Goal: Task Accomplishment & Management: Manage account settings

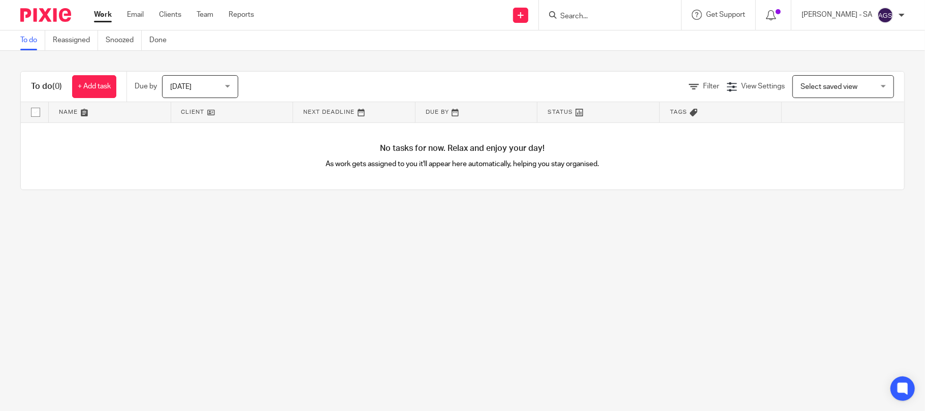
click at [590, 19] on input "Search" at bounding box center [604, 16] width 91 height 9
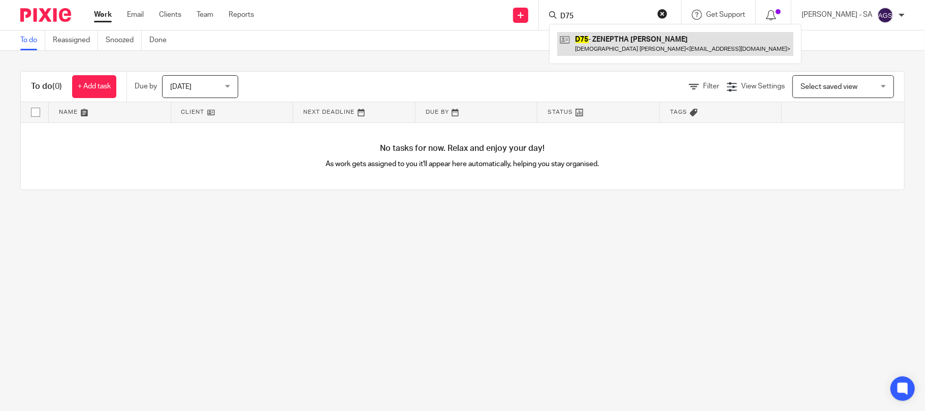
type input "D75"
click at [612, 34] on link at bounding box center [675, 43] width 236 height 23
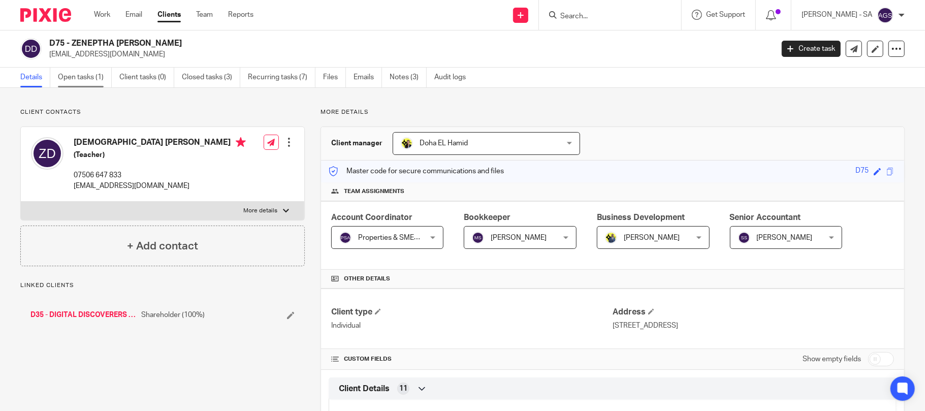
click at [84, 76] on link "Open tasks (1)" at bounding box center [85, 78] width 54 height 20
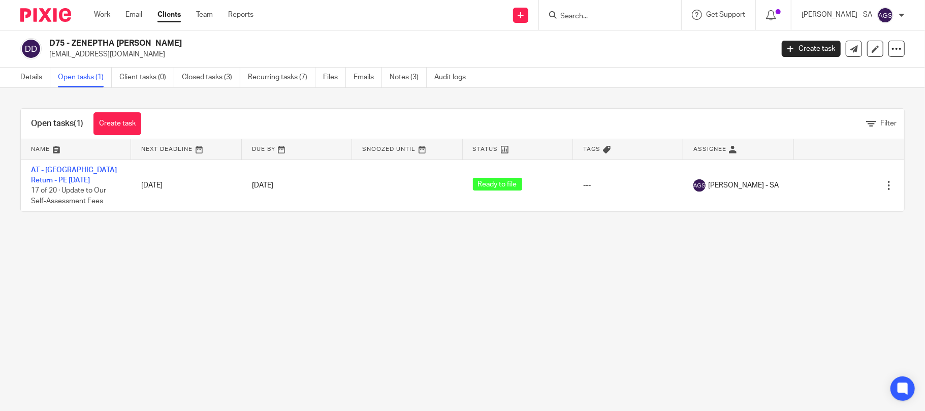
click at [595, 17] on input "Search" at bounding box center [604, 16] width 91 height 9
type input "E7"
click at [604, 46] on link at bounding box center [643, 43] width 172 height 23
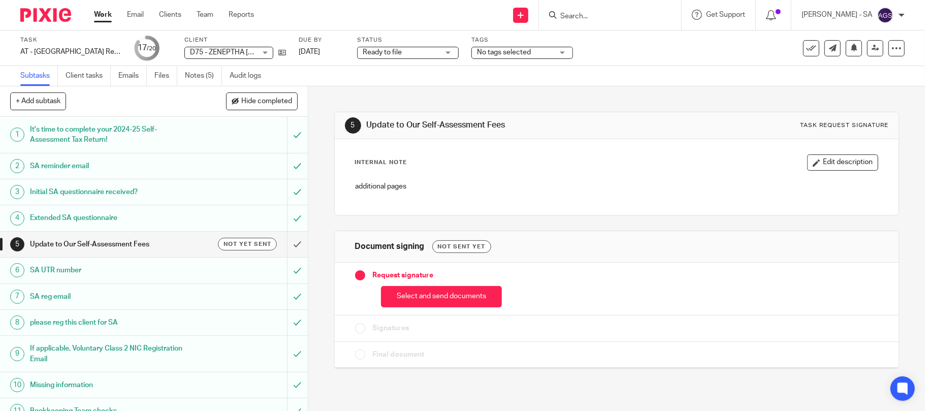
click at [53, 194] on h1 "Initial SA questionnaire received?" at bounding box center [112, 191] width 165 height 15
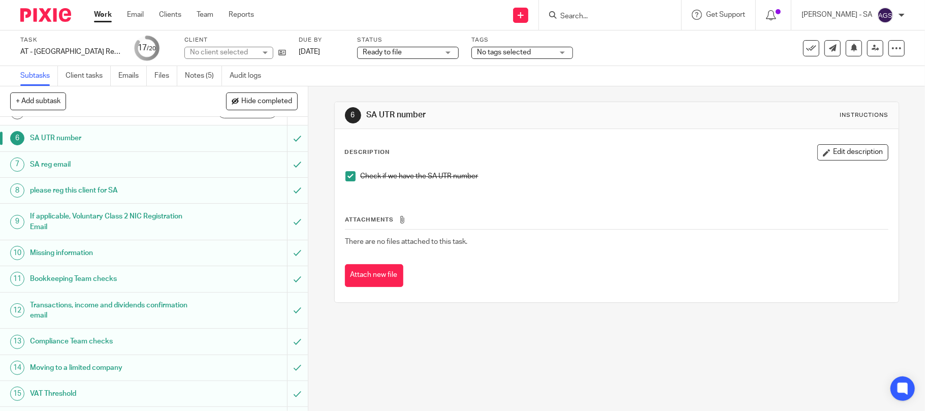
scroll to position [135, 0]
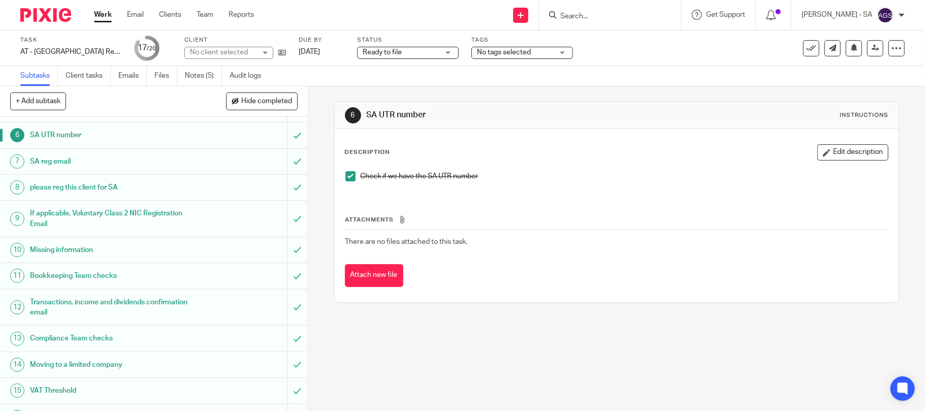
click at [45, 277] on h1 "Bookkeeping Team checks" at bounding box center [112, 275] width 165 height 15
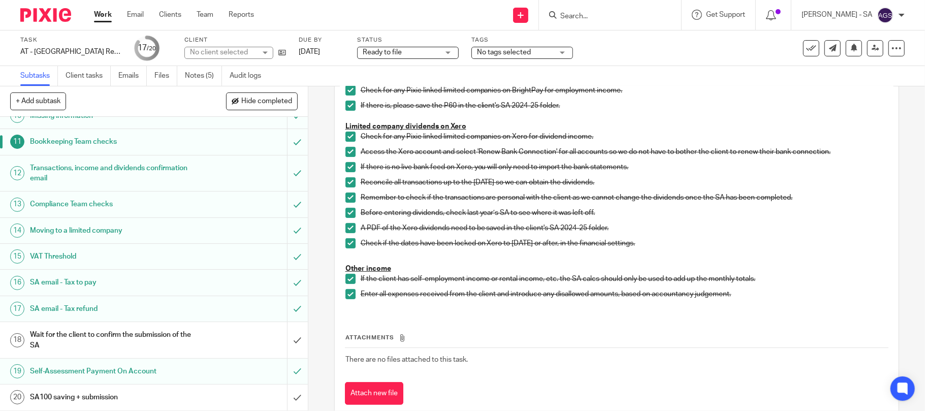
scroll to position [272, 0]
click at [254, 75] on link "Audit logs" at bounding box center [249, 76] width 39 height 20
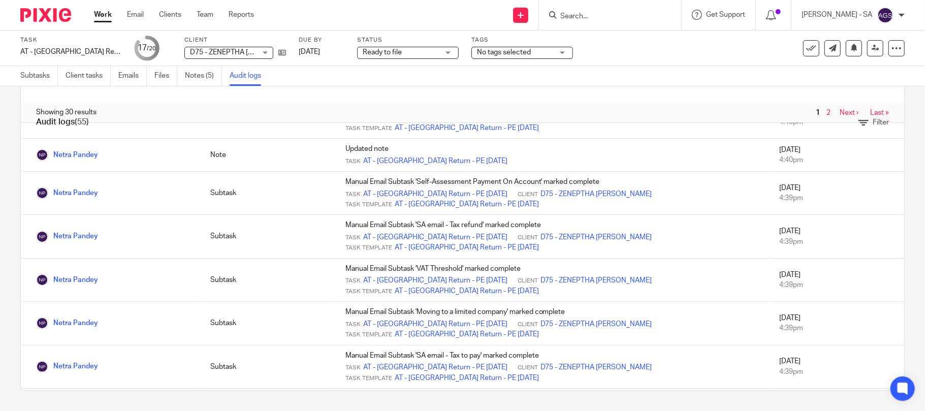
scroll to position [68, 0]
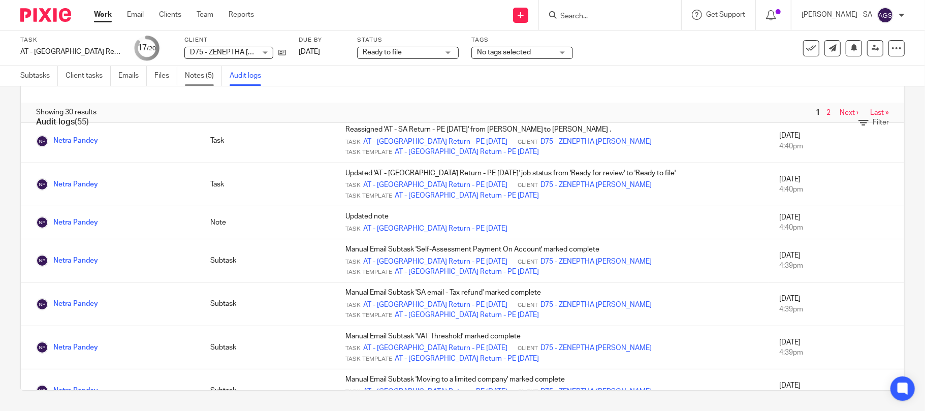
click at [210, 72] on link "Notes (5)" at bounding box center [203, 76] width 37 height 20
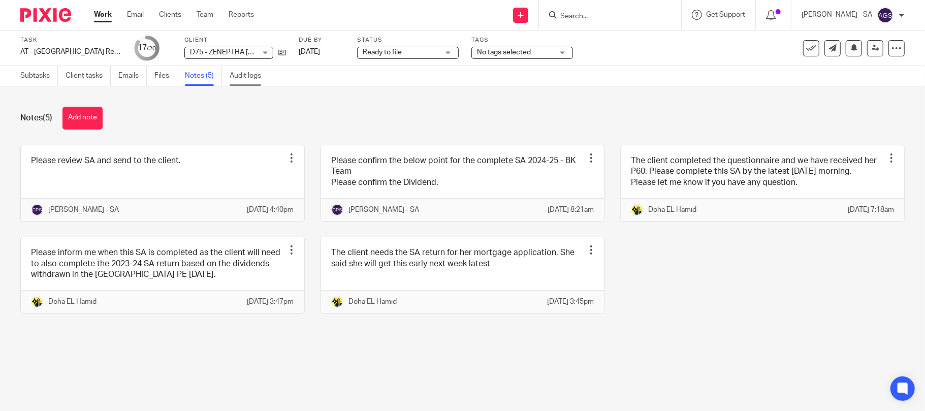
click at [248, 76] on link "Audit logs" at bounding box center [249, 76] width 39 height 20
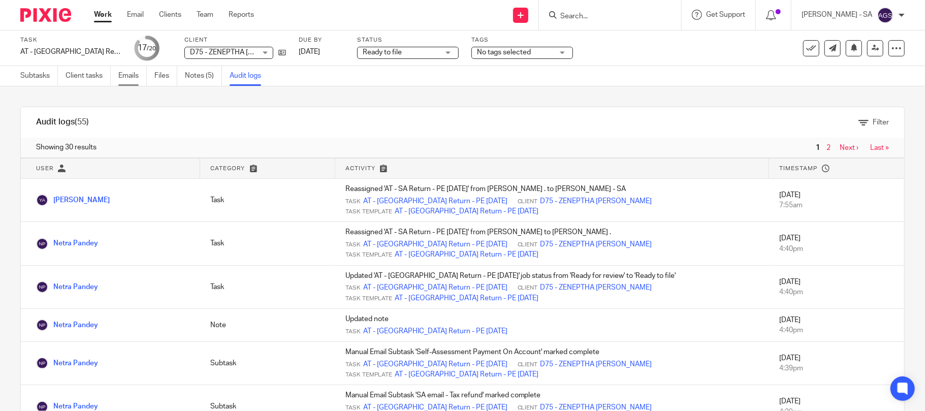
click at [133, 73] on link "Emails" at bounding box center [132, 76] width 28 height 20
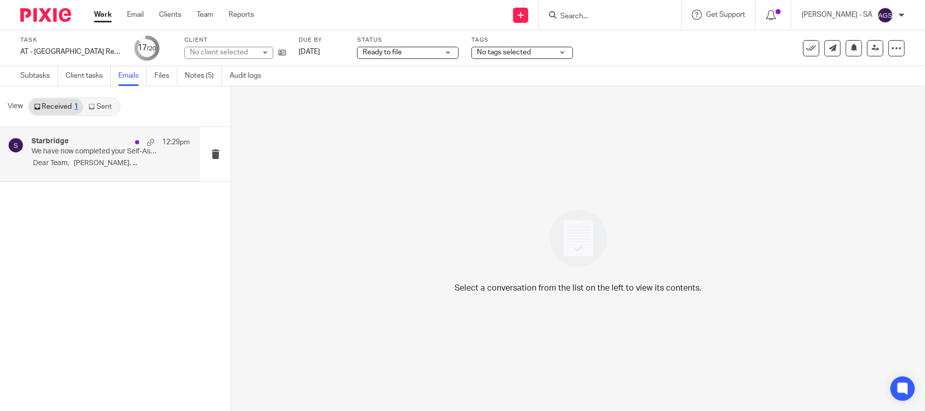
click at [66, 160] on p "​​​​ Dear Team, [PERSON_NAME]. ..." at bounding box center [110, 163] width 158 height 9
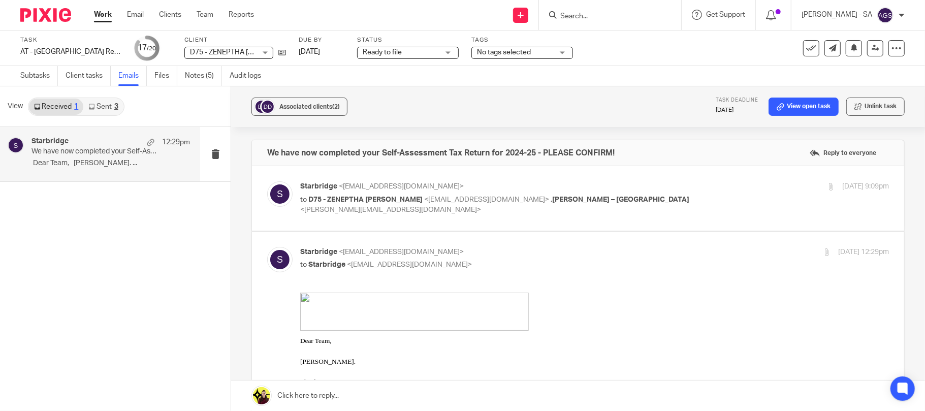
click at [606, 203] on p "to D75 - ZENEPTHA DECORDOVA <zeneptha@yahoo.co.uk> , Billings – Starbridge <bil…" at bounding box center [496, 205] width 393 height 21
checkbox input "true"
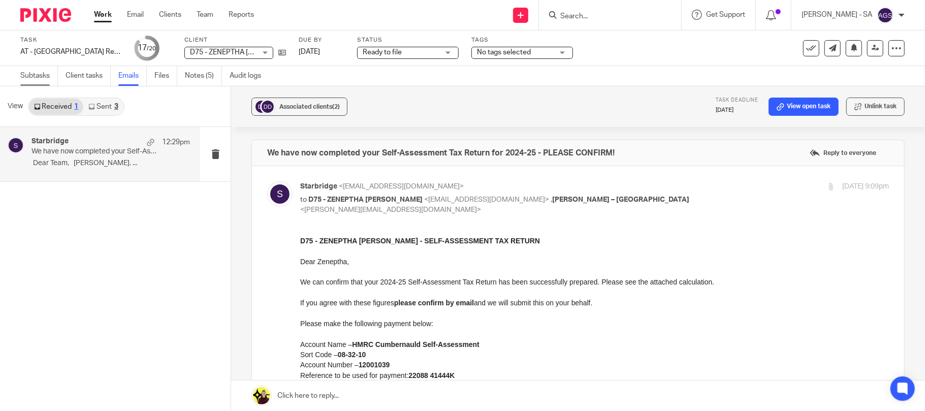
drag, startPoint x: 34, startPoint y: 78, endPoint x: 41, endPoint y: 81, distance: 8.4
click at [34, 77] on link "Subtasks" at bounding box center [39, 76] width 38 height 20
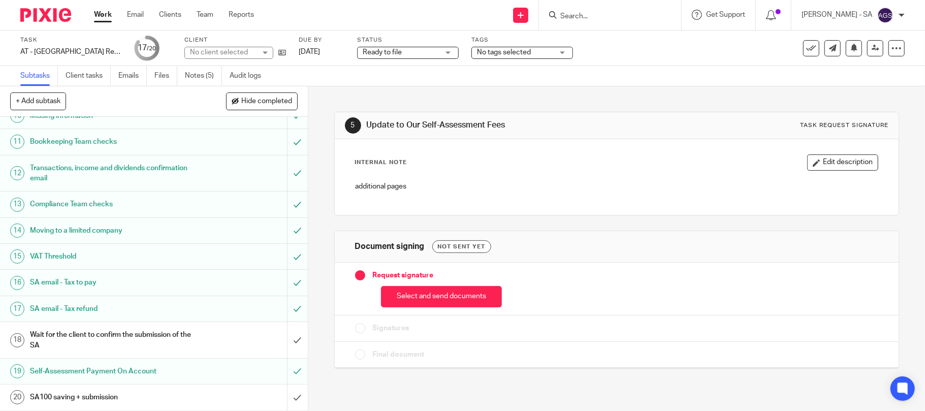
scroll to position [272, 0]
click at [89, 285] on h1 "SA email - Tax to pay" at bounding box center [112, 282] width 165 height 15
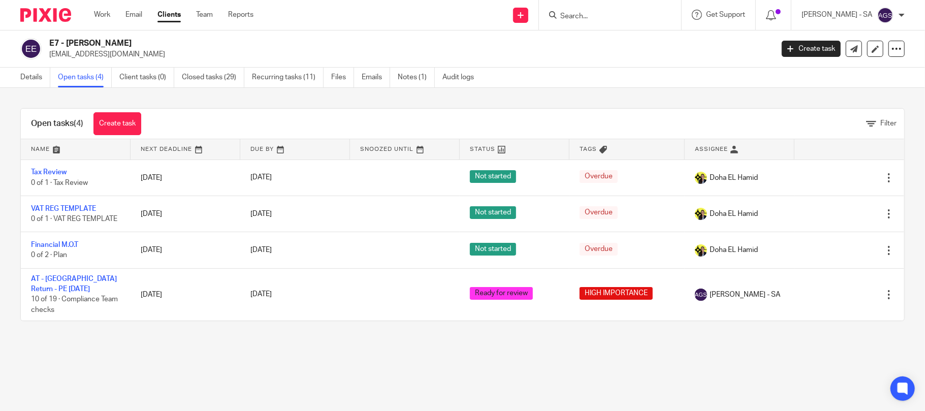
click at [577, 17] on input "Search" at bounding box center [604, 16] width 91 height 9
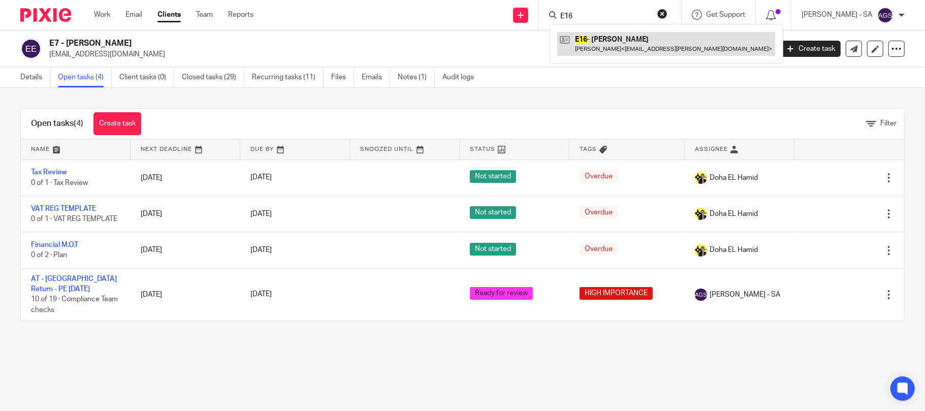
type input "E16"
click at [636, 41] on link at bounding box center [666, 43] width 218 height 23
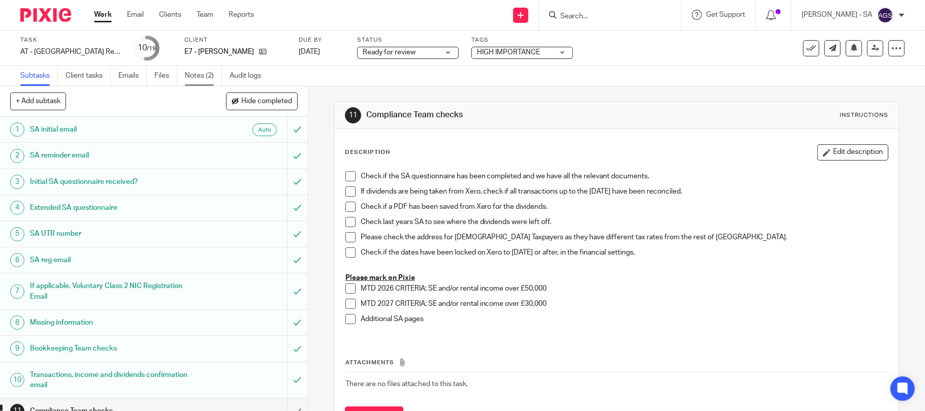
click at [207, 74] on link "Notes (2)" at bounding box center [203, 76] width 37 height 20
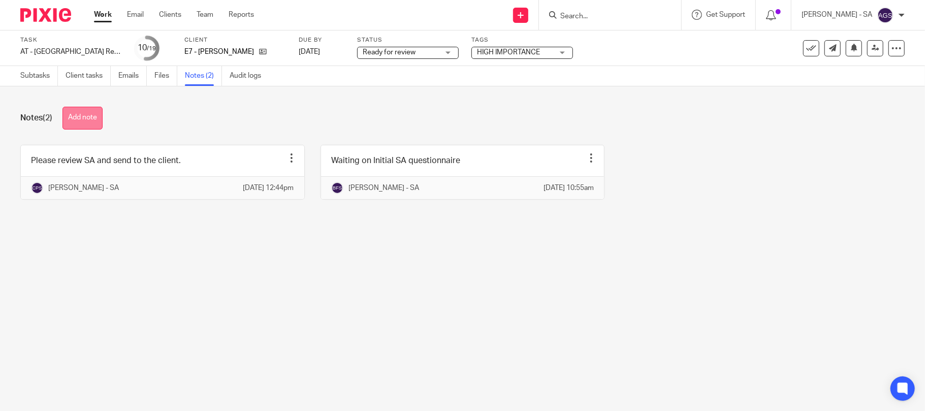
click at [86, 117] on button "Add note" at bounding box center [82, 118] width 40 height 23
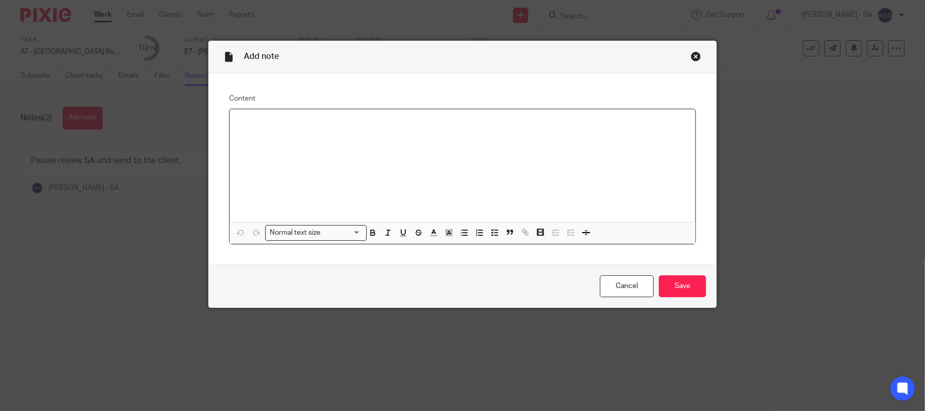
click at [240, 121] on p at bounding box center [463, 122] width 450 height 10
click at [295, 122] on p "Chirag - You have" at bounding box center [463, 122] width 450 height 10
click at [352, 122] on p "Chirag - You have taken state pension week" at bounding box center [463, 122] width 450 height 10
click at [407, 125] on p "Chirag - You have taken state pension of one week" at bounding box center [463, 122] width 450 height 10
click at [261, 133] on div "Chirag - You have taken state pension of one week" at bounding box center [463, 165] width 466 height 113
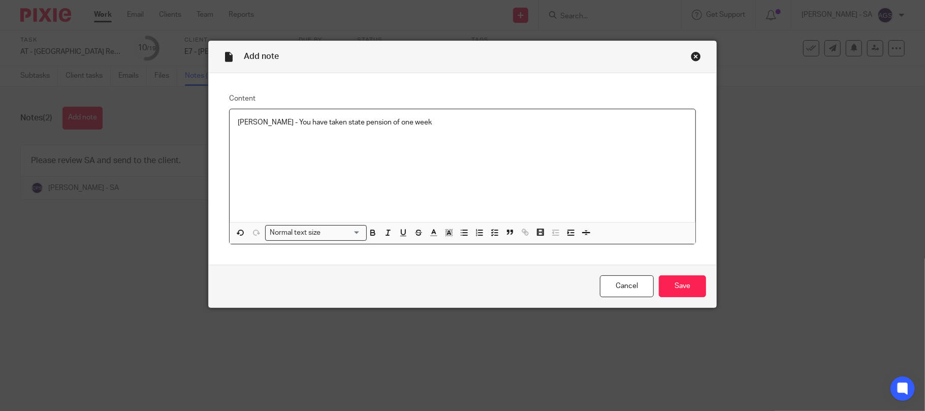
click at [428, 124] on p "Chirag - You have taken state pension of one week" at bounding box center [463, 122] width 450 height 10
click at [439, 123] on p "Chirag - You have taken state pension amount of one week" at bounding box center [463, 122] width 450 height 10
click at [269, 137] on p at bounding box center [463, 132] width 450 height 10
click at [265, 131] on p at bounding box center [463, 132] width 450 height 10
click at [264, 131] on p at bounding box center [463, 132] width 450 height 10
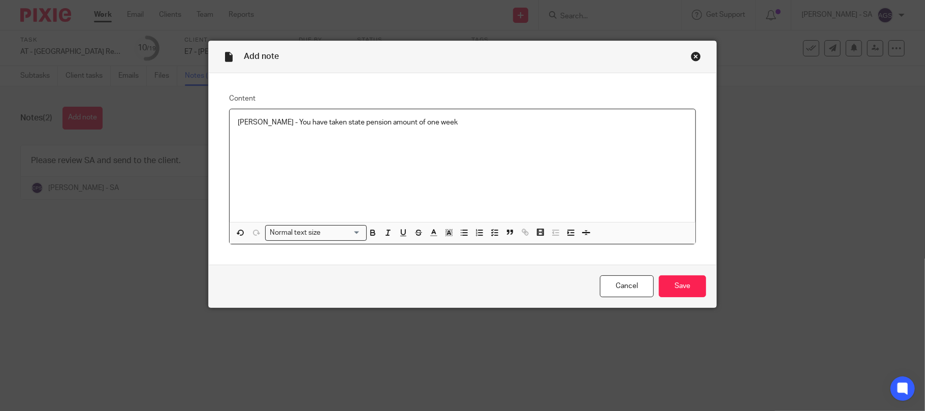
click at [264, 131] on p at bounding box center [463, 132] width 450 height 10
click at [437, 126] on p "Chirag - You have taken state pension amount of one week" at bounding box center [463, 122] width 450 height 10
click at [426, 127] on p "Chirag - You have taken state pension amount of one week" at bounding box center [463, 122] width 450 height 10
click at [246, 175] on div "Chirag - You have taken state pension amount of one week, Please update per ann…" at bounding box center [463, 165] width 466 height 113
click at [278, 132] on p "Please update per annum." at bounding box center [463, 132] width 450 height 10
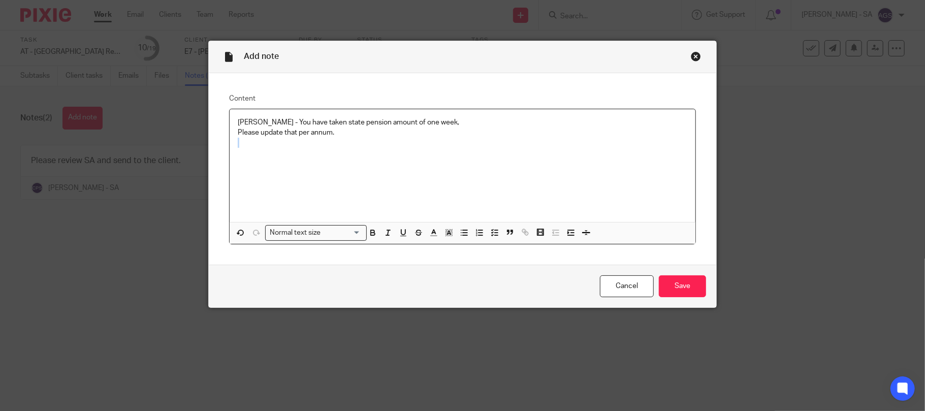
click at [360, 139] on div "Chirag - You have taken state pension amount of one week, Please update that pe…" at bounding box center [463, 165] width 466 height 113
click at [333, 136] on p "Please update that per annum." at bounding box center [463, 132] width 450 height 10
click at [672, 292] on input "Save" at bounding box center [682, 286] width 47 height 22
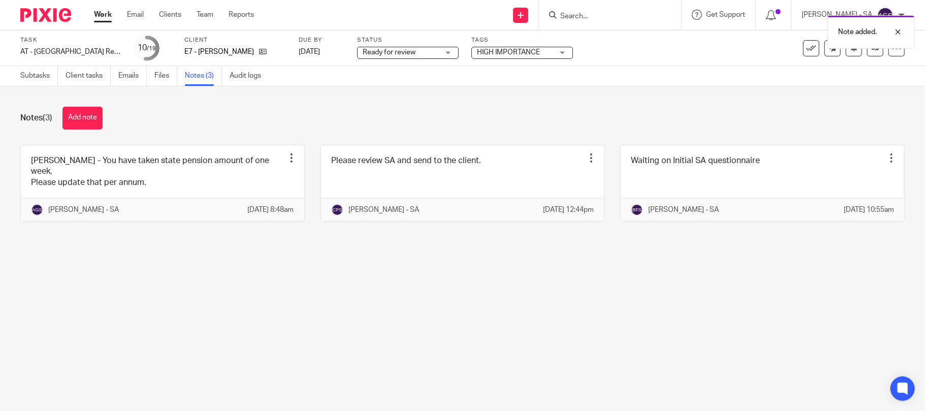
click at [407, 54] on span "Ready for review" at bounding box center [389, 52] width 53 height 7
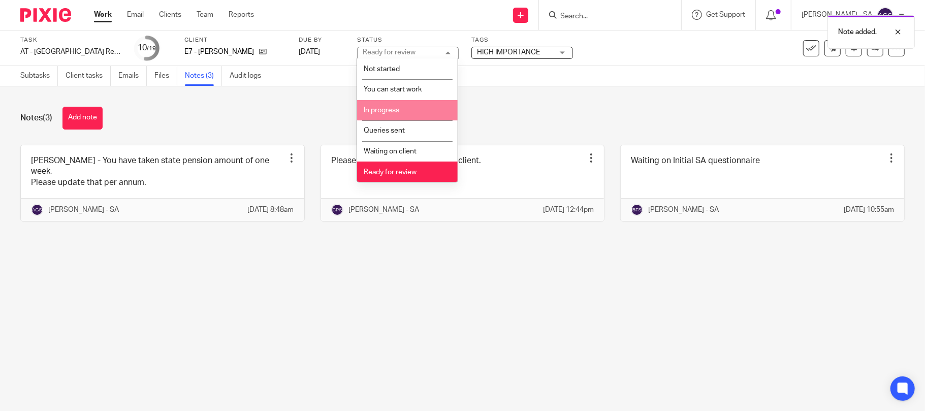
click at [394, 109] on span "In progress" at bounding box center [382, 110] width 36 height 7
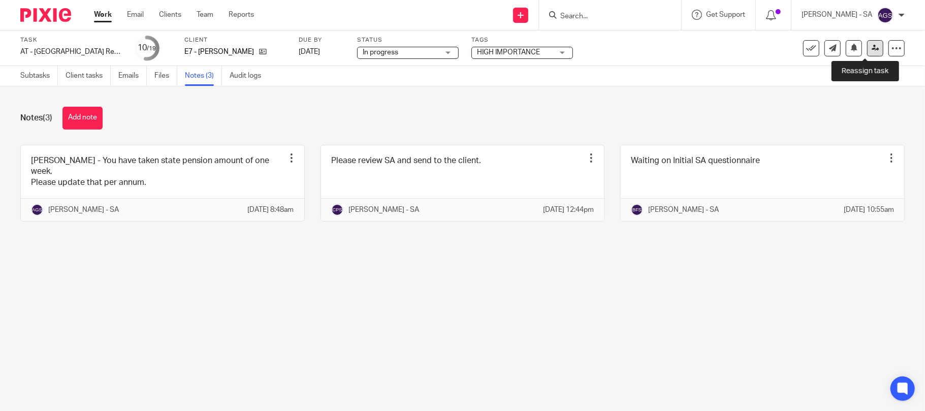
click at [872, 45] on icon at bounding box center [876, 48] width 8 height 8
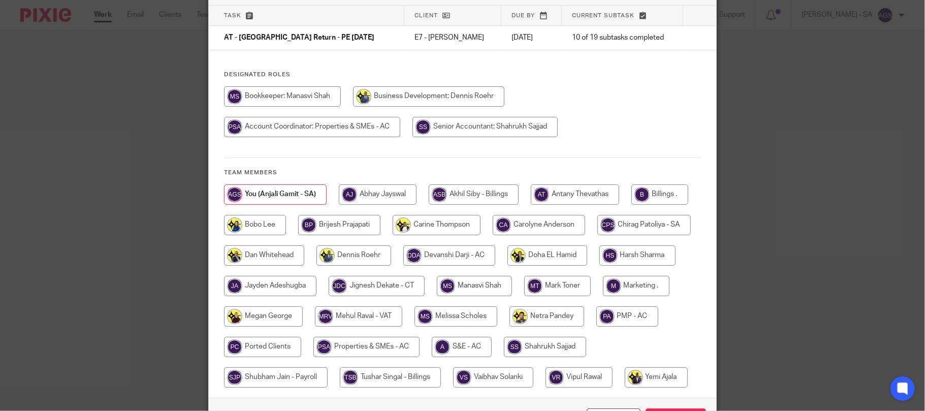
scroll to position [135, 0]
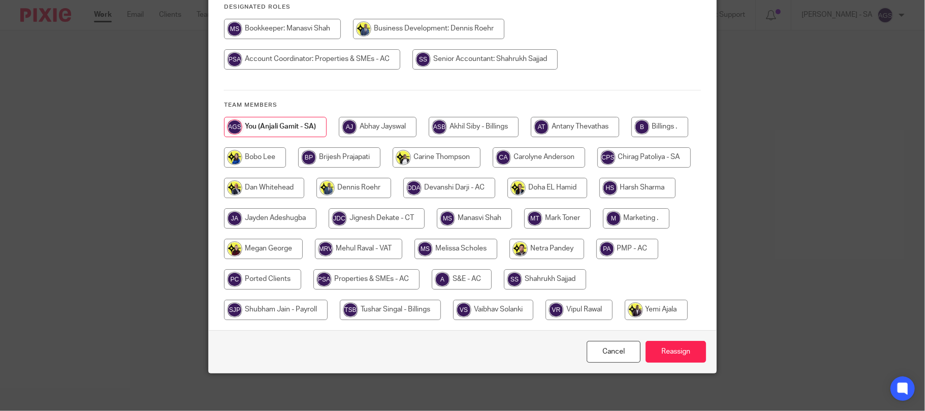
click at [597, 168] on input "radio" at bounding box center [643, 157] width 93 height 20
radio input "true"
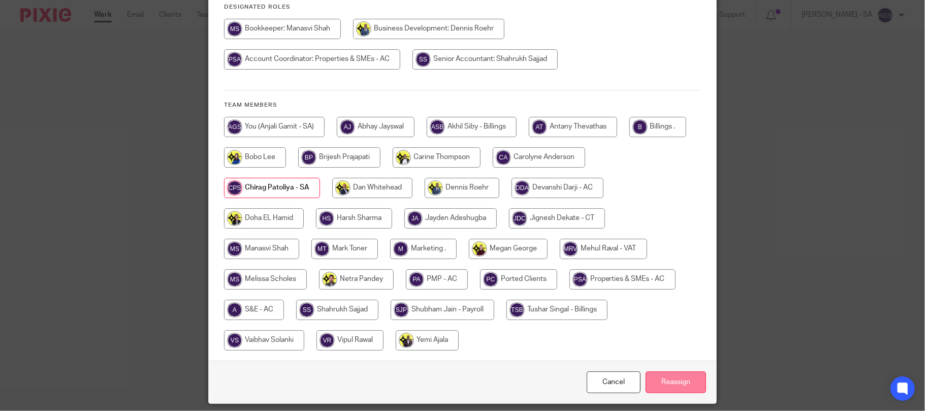
click at [683, 382] on input "Reassign" at bounding box center [676, 382] width 60 height 22
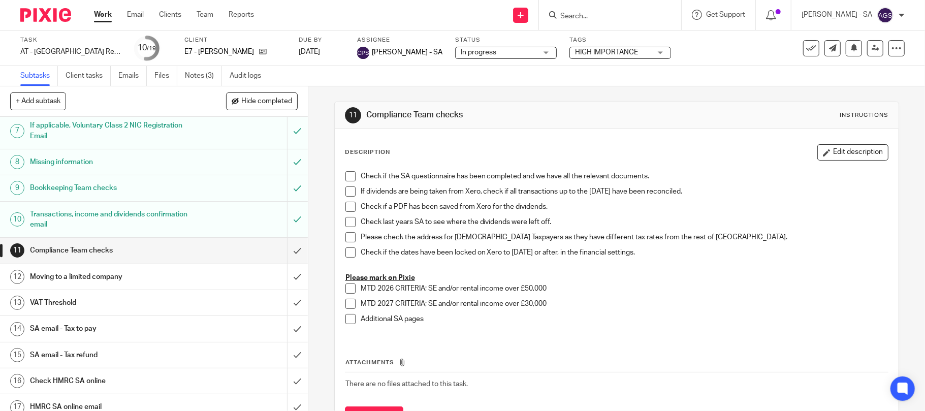
scroll to position [203, 0]
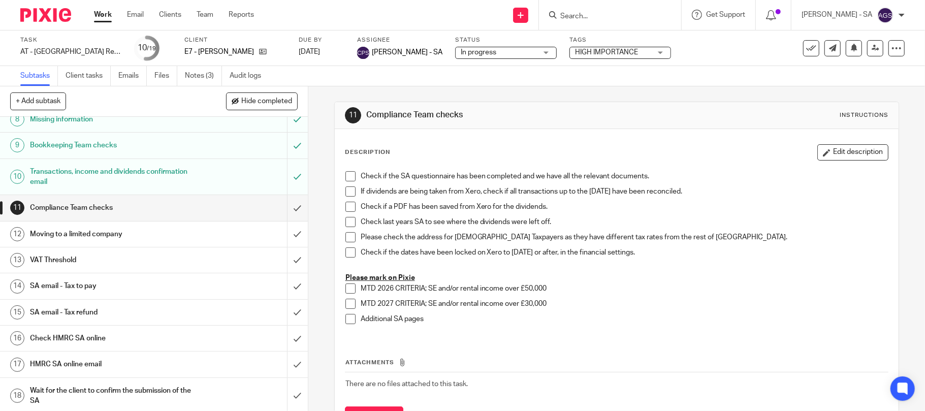
click at [88, 290] on h1 "SA email - Tax to pay" at bounding box center [112, 285] width 165 height 15
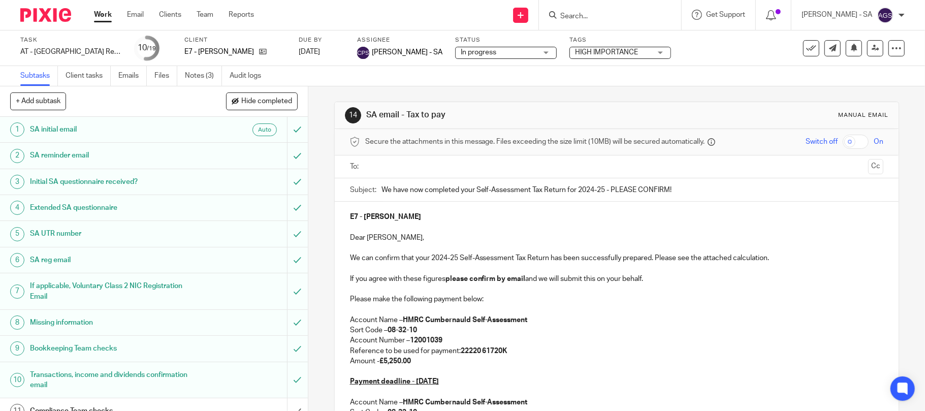
click at [52, 179] on h1 "Initial SA questionnaire received?" at bounding box center [112, 181] width 165 height 15
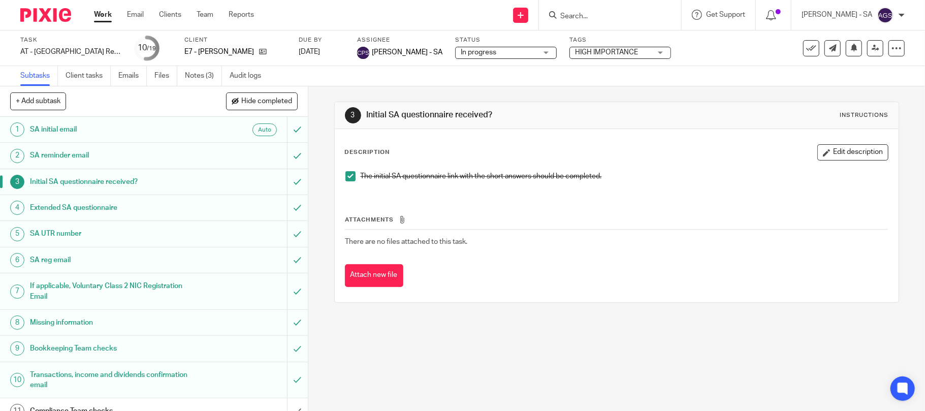
click at [67, 238] on h1 "SA UTR number" at bounding box center [112, 233] width 165 height 15
click at [55, 348] on h1 "Bookkeeping Team checks" at bounding box center [112, 348] width 165 height 15
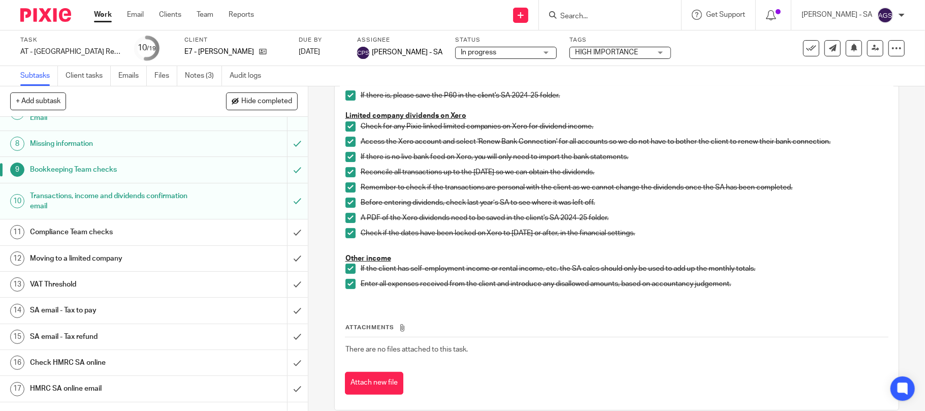
scroll to position [236, 0]
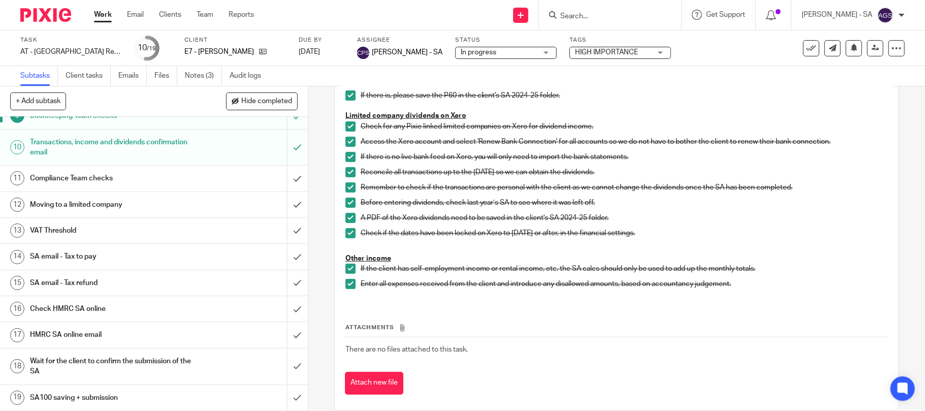
click at [76, 285] on h1 "SA email - Tax refund" at bounding box center [112, 282] width 165 height 15
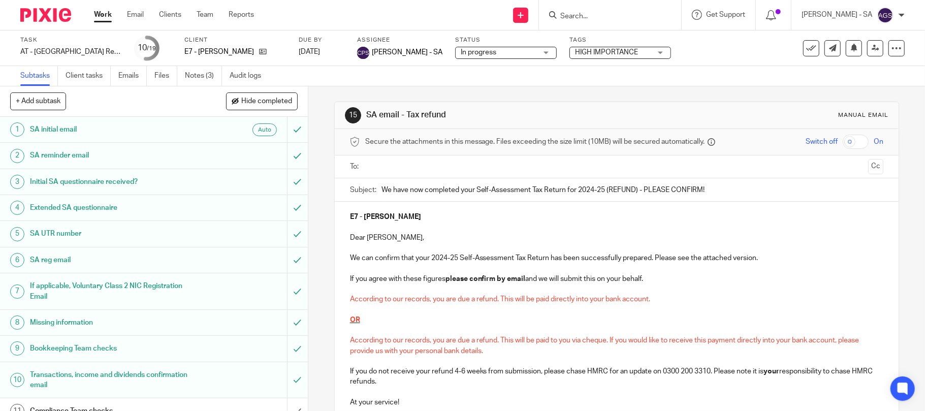
scroll to position [68, 0]
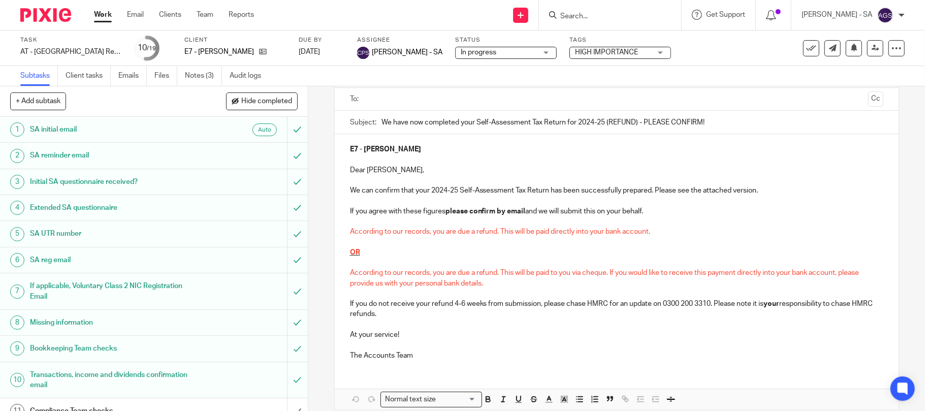
click at [53, 159] on h1 "SA reminder email" at bounding box center [112, 155] width 165 height 15
click at [65, 236] on h1 "SA UTR number" at bounding box center [112, 233] width 165 height 15
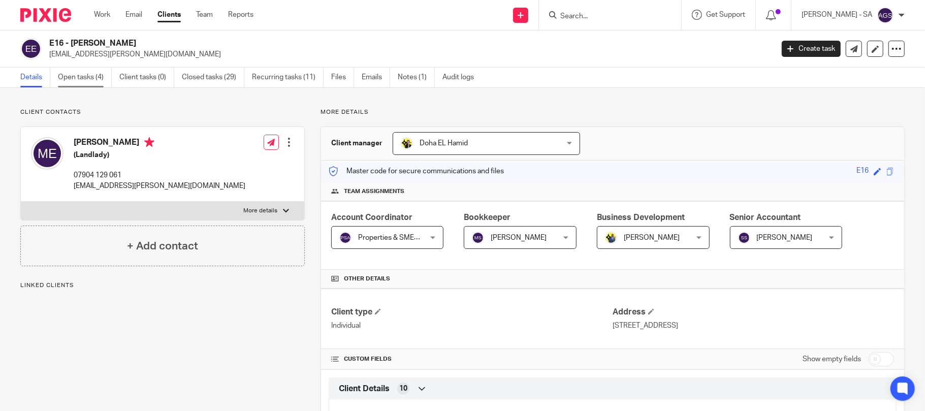
click at [82, 80] on link "Open tasks (4)" at bounding box center [85, 78] width 54 height 20
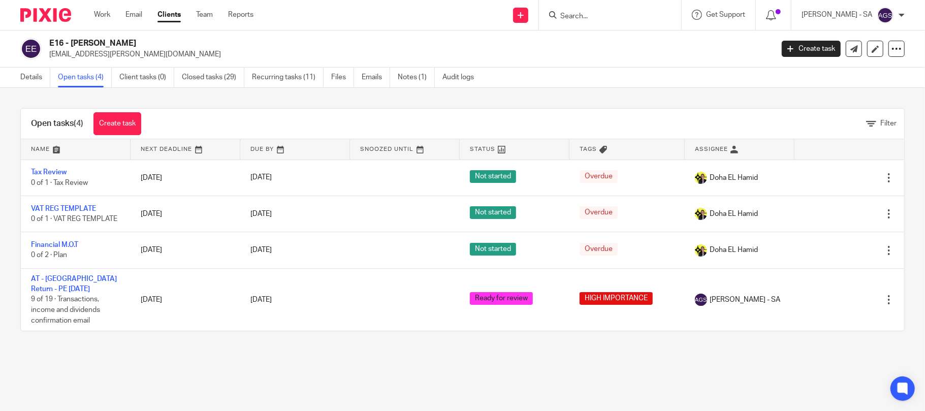
click at [557, 14] on icon at bounding box center [553, 15] width 8 height 8
click at [584, 14] on input "Search" at bounding box center [604, 16] width 91 height 9
type input "E7"
click at [604, 39] on link at bounding box center [643, 43] width 172 height 23
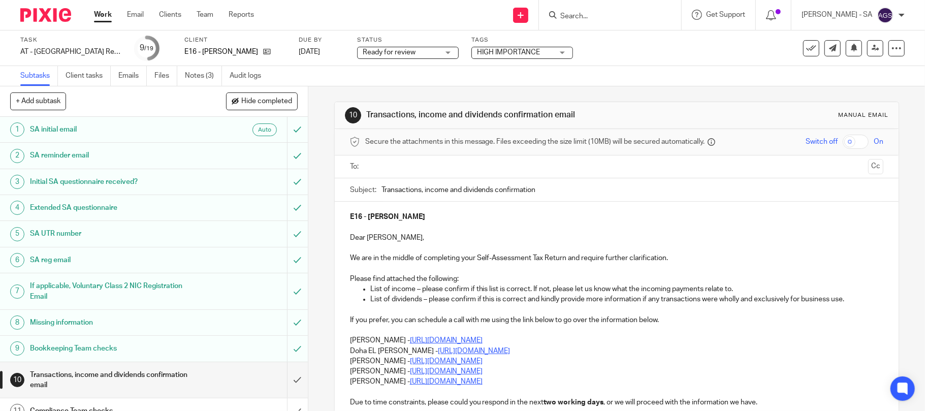
click at [49, 181] on h1 "Initial SA questionnaire received?" at bounding box center [112, 181] width 165 height 15
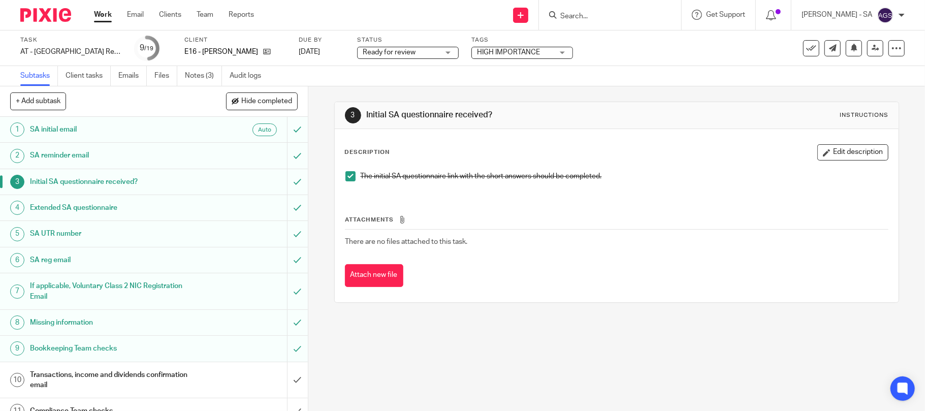
click at [42, 235] on h1 "SA UTR number" at bounding box center [112, 233] width 165 height 15
click at [50, 347] on h1 "Bookkeeping Team checks" at bounding box center [112, 348] width 165 height 15
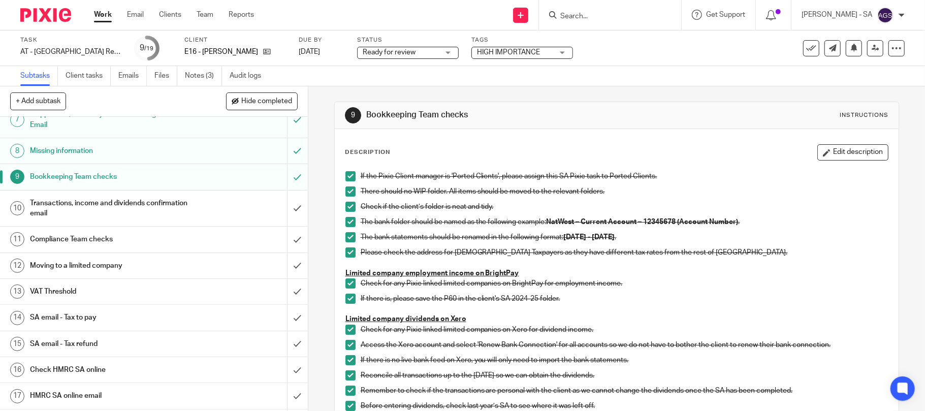
scroll to position [203, 0]
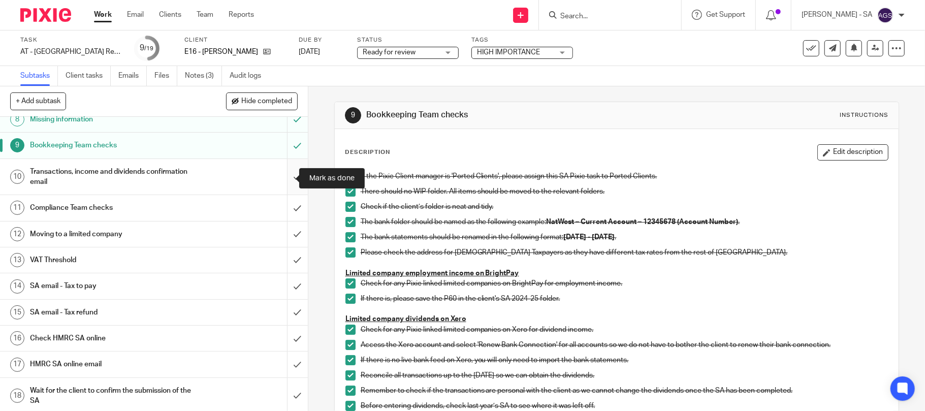
click at [281, 176] on input "submit" at bounding box center [154, 177] width 308 height 36
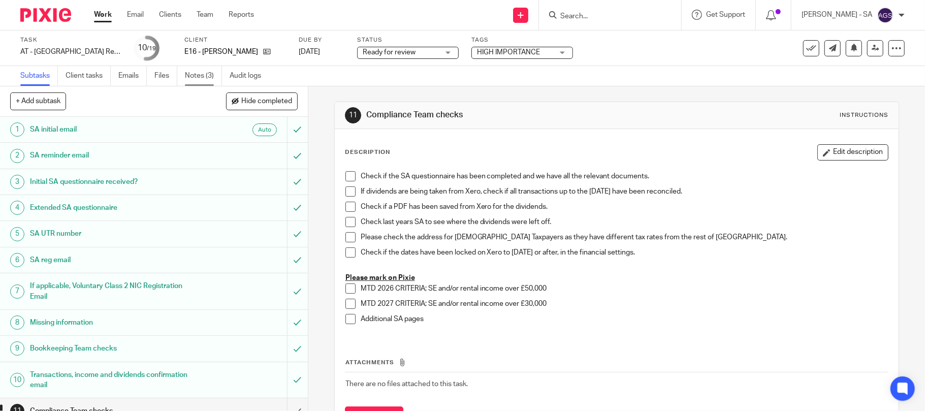
click at [204, 82] on link "Notes (3)" at bounding box center [203, 76] width 37 height 20
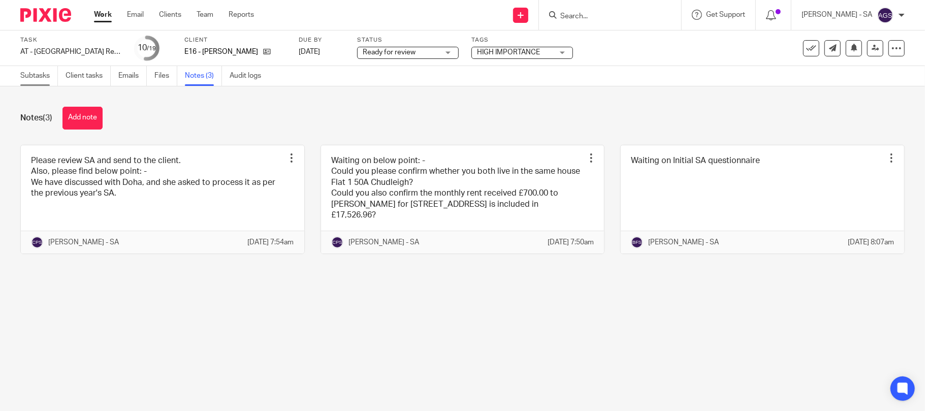
click at [42, 77] on link "Subtasks" at bounding box center [39, 76] width 38 height 20
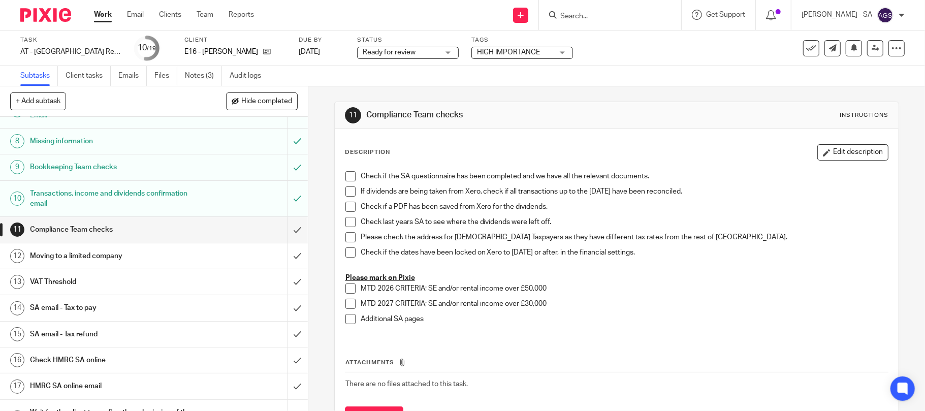
scroll to position [203, 0]
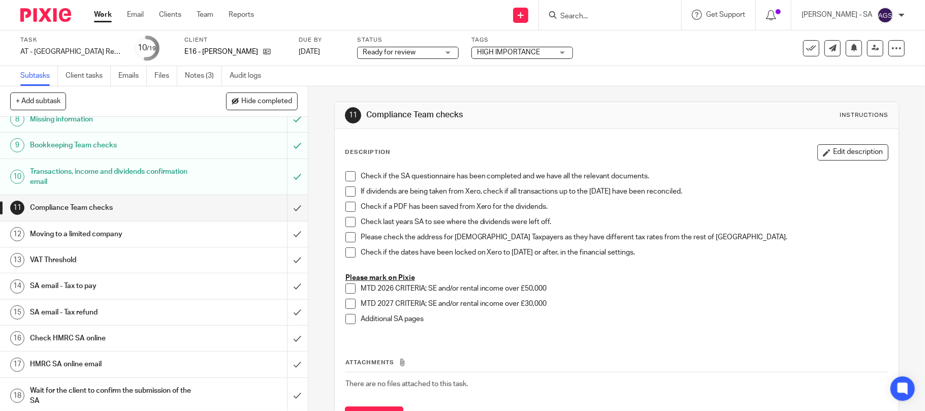
click at [350, 177] on span at bounding box center [350, 176] width 10 height 10
click at [347, 190] on span at bounding box center [350, 191] width 10 height 10
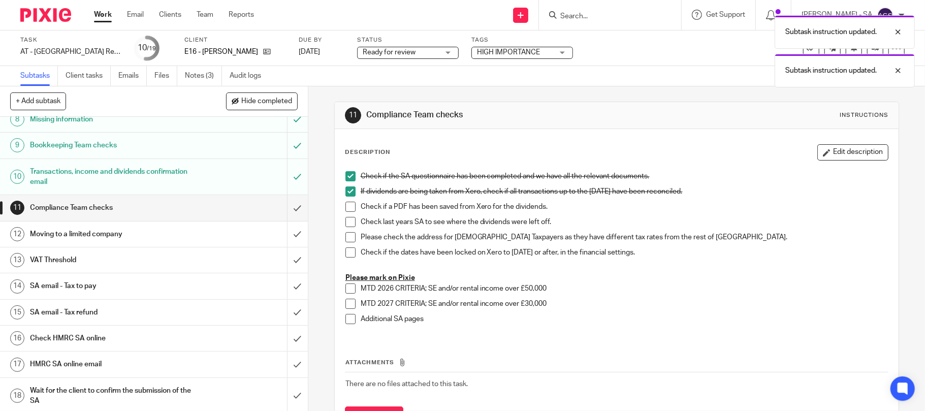
click at [345, 208] on span at bounding box center [350, 207] width 10 height 10
click at [346, 222] on span at bounding box center [350, 222] width 10 height 10
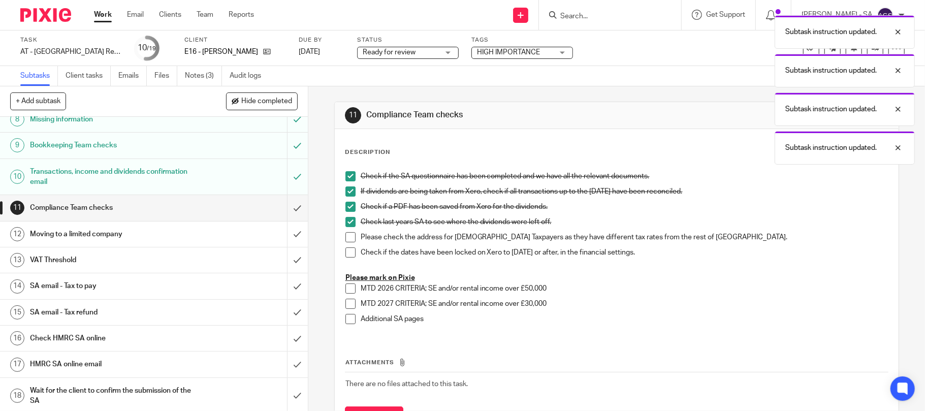
click at [347, 237] on span at bounding box center [350, 237] width 10 height 10
click at [346, 250] on span at bounding box center [350, 252] width 10 height 10
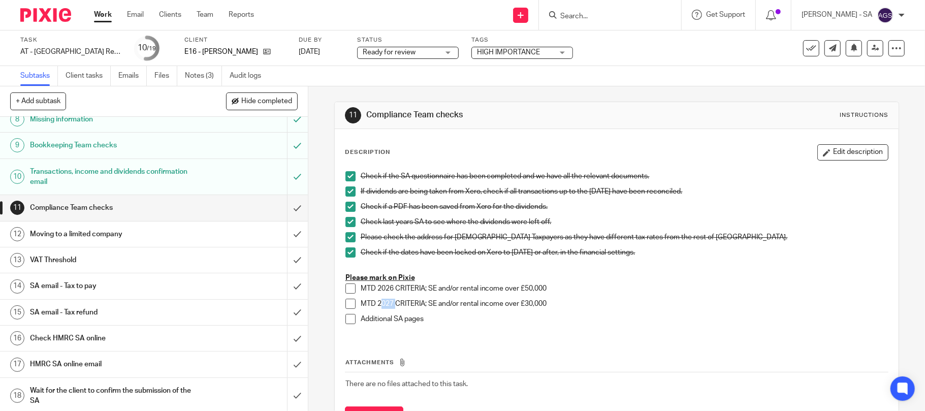
drag, startPoint x: 391, startPoint y: 302, endPoint x: 376, endPoint y: 303, distance: 15.3
click at [376, 303] on p "MTD 2027 CRITERIA; SE and/or rental income over £30,000" at bounding box center [625, 304] width 528 height 10
click at [526, 350] on div "Attachments There are no files attached to this task. Attach new file" at bounding box center [617, 383] width 544 height 92
click at [345, 318] on span at bounding box center [350, 319] width 10 height 10
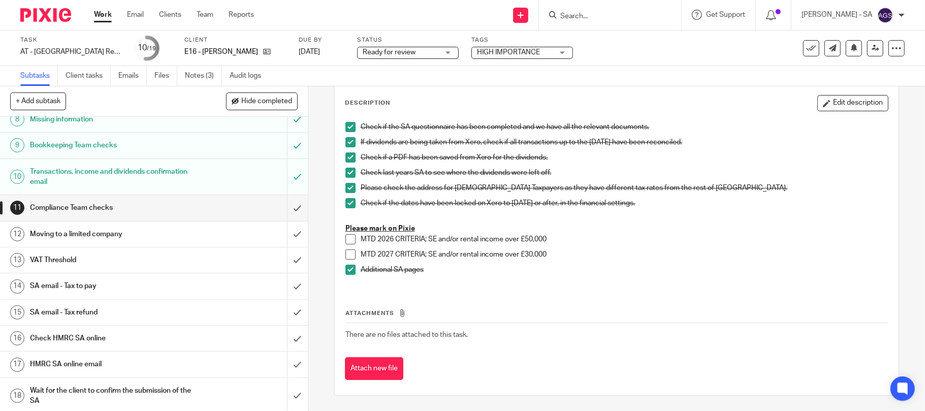
scroll to position [236, 0]
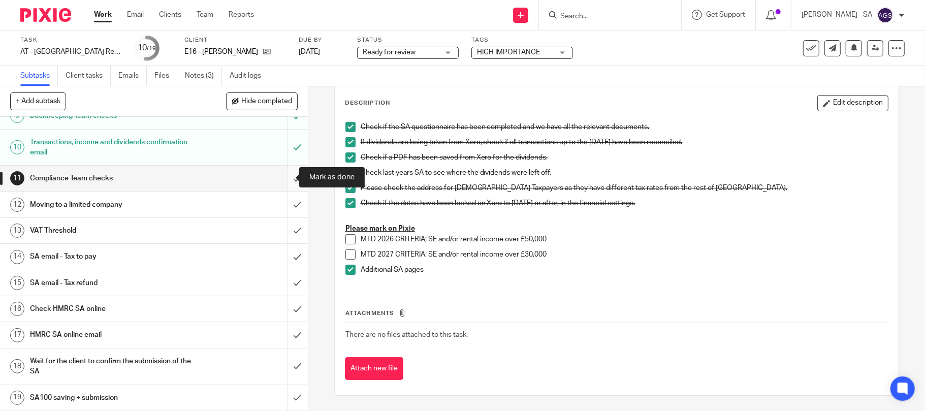
click at [279, 179] on input "submit" at bounding box center [154, 178] width 308 height 25
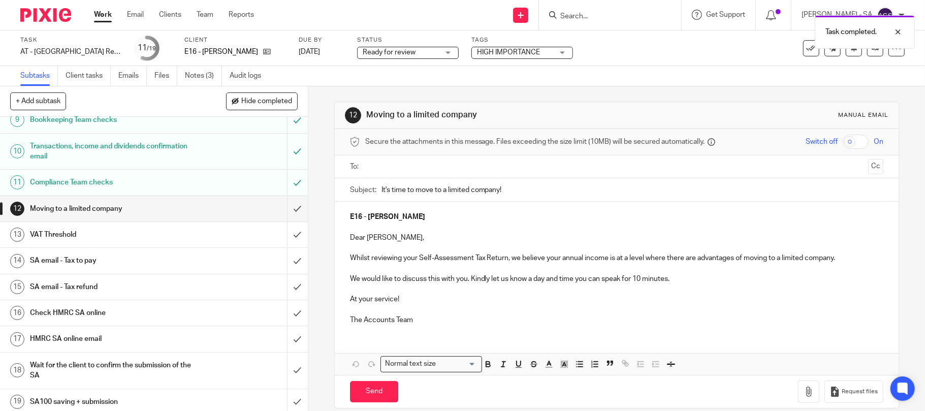
scroll to position [236, 0]
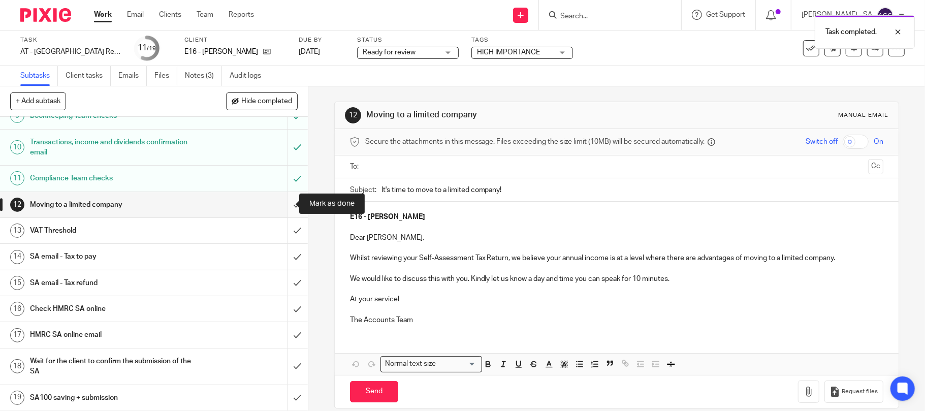
click at [282, 202] on input "submit" at bounding box center [154, 204] width 308 height 25
click at [288, 231] on input "submit" at bounding box center [154, 230] width 308 height 25
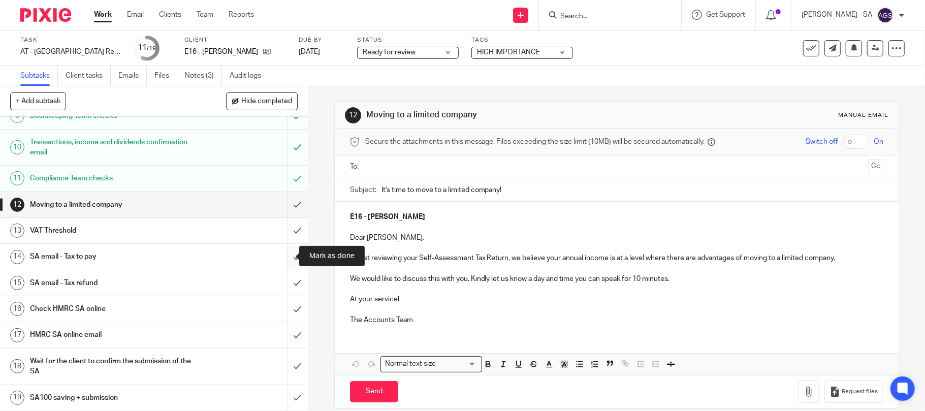
click at [286, 252] on input "submit" at bounding box center [154, 256] width 308 height 25
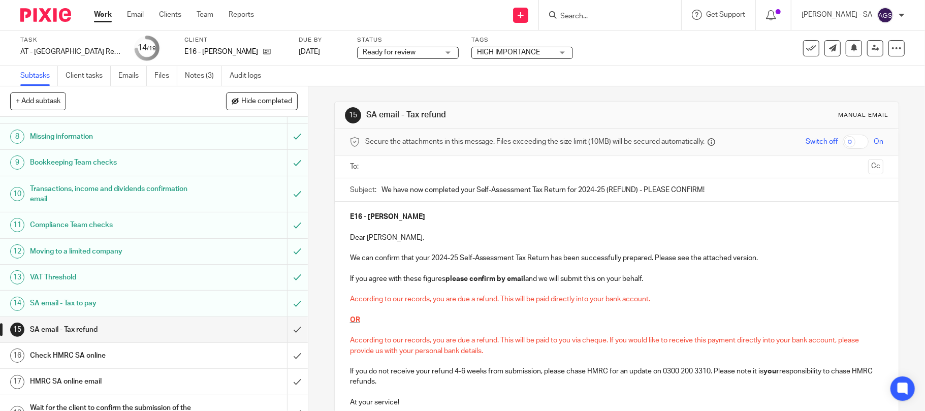
scroll to position [236, 0]
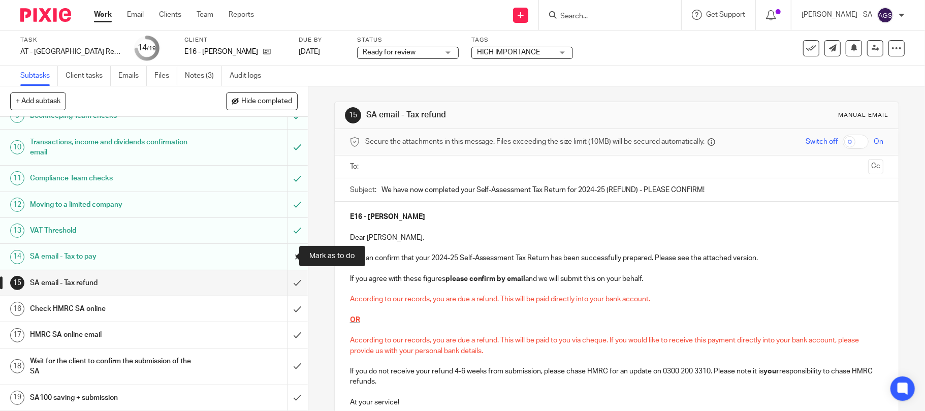
click at [283, 256] on input "submit" at bounding box center [154, 256] width 308 height 25
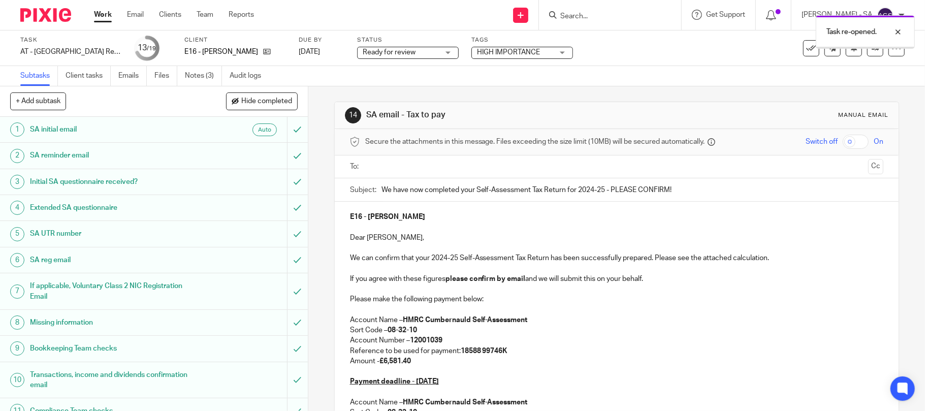
scroll to position [236, 0]
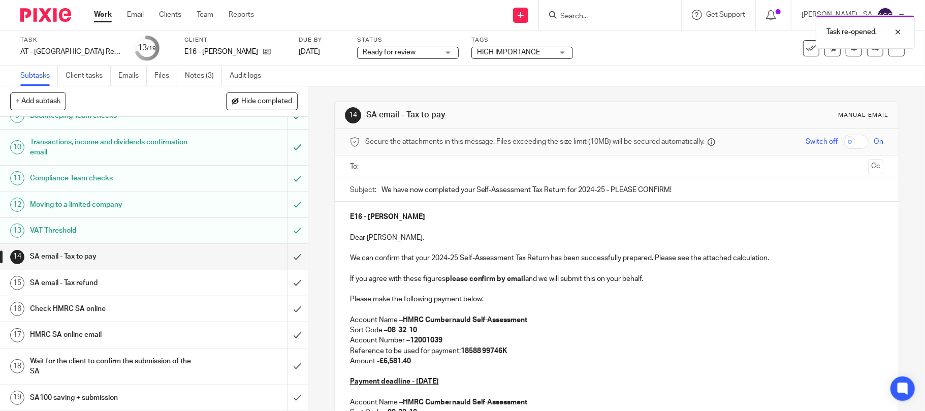
click at [77, 258] on h1 "SA email - Tax to pay" at bounding box center [112, 256] width 165 height 15
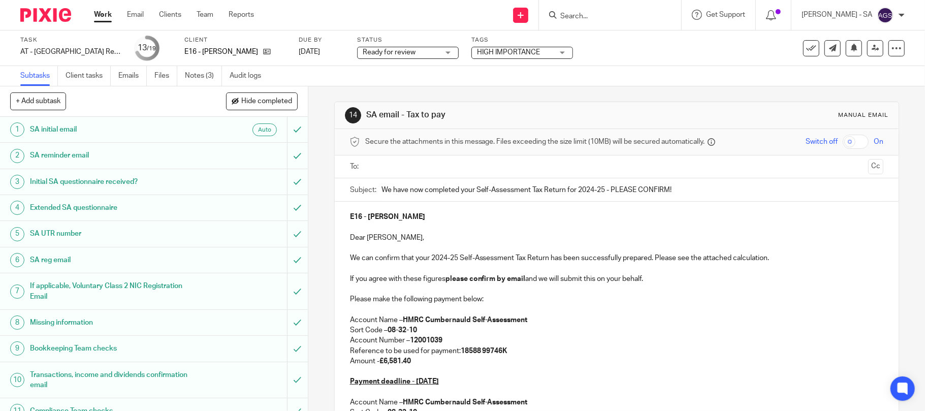
drag, startPoint x: 605, startPoint y: 189, endPoint x: 576, endPoint y: 193, distance: 29.7
click at [576, 193] on input "We have now completed your Self-Assessment Tax Return for 2024-25 - PLEASE CONF…" at bounding box center [632, 189] width 502 height 23
drag, startPoint x: 468, startPoint y: 253, endPoint x: 434, endPoint y: 257, distance: 34.8
click at [434, 257] on div "E16 - MARCIA ELLIOTT Dear Marcia, We can confirm that your 2024-25 Self-Assessm…" at bounding box center [617, 391] width 564 height 378
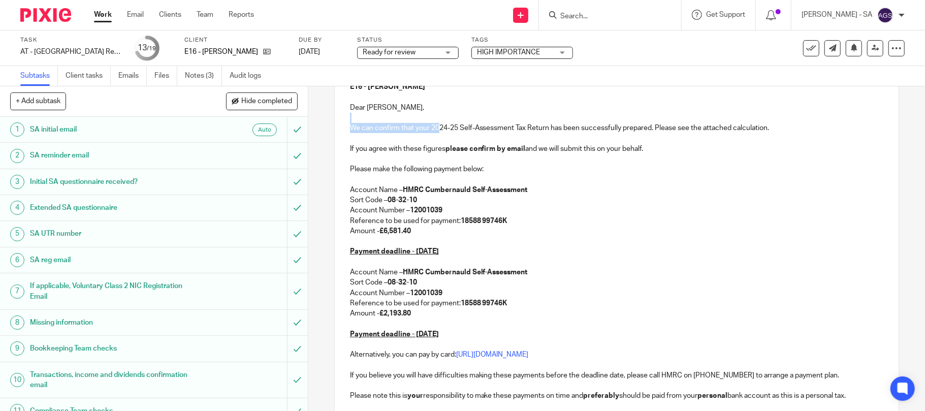
scroll to position [135, 0]
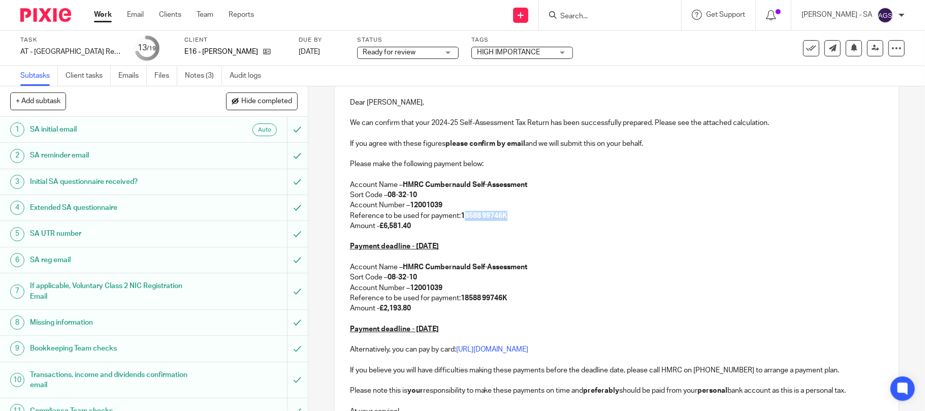
drag, startPoint x: 505, startPoint y: 214, endPoint x: 462, endPoint y: 221, distance: 43.3
click at [462, 221] on p "Reference to be used for payment: 18588 99746K" at bounding box center [617, 216] width 534 height 10
drag, startPoint x: 502, startPoint y: 300, endPoint x: 472, endPoint y: 300, distance: 30.0
click at [472, 300] on strong "18588 99746K" at bounding box center [484, 298] width 47 height 7
click at [577, 320] on p at bounding box center [617, 318] width 534 height 10
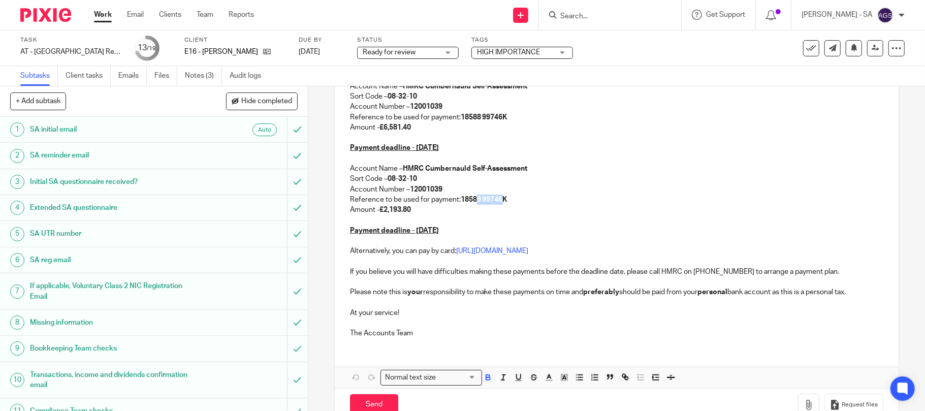
scroll to position [261, 0]
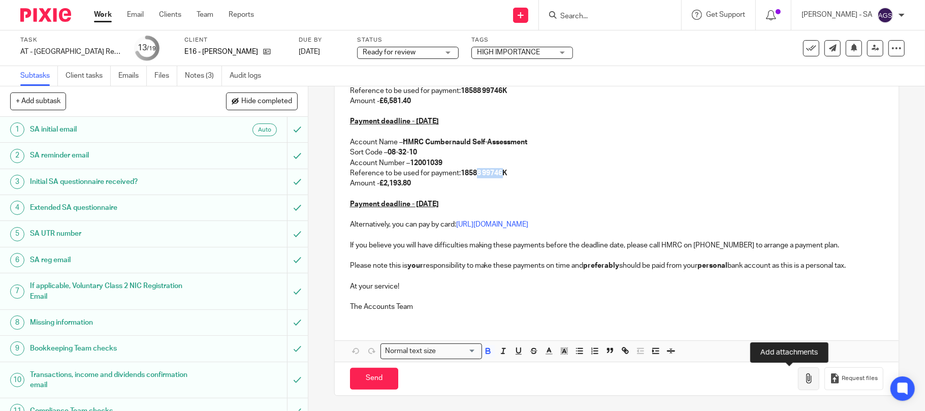
click at [804, 380] on icon "button" at bounding box center [809, 378] width 10 height 10
click at [517, 294] on p at bounding box center [617, 297] width 534 height 10
click at [804, 378] on icon "button" at bounding box center [809, 378] width 10 height 10
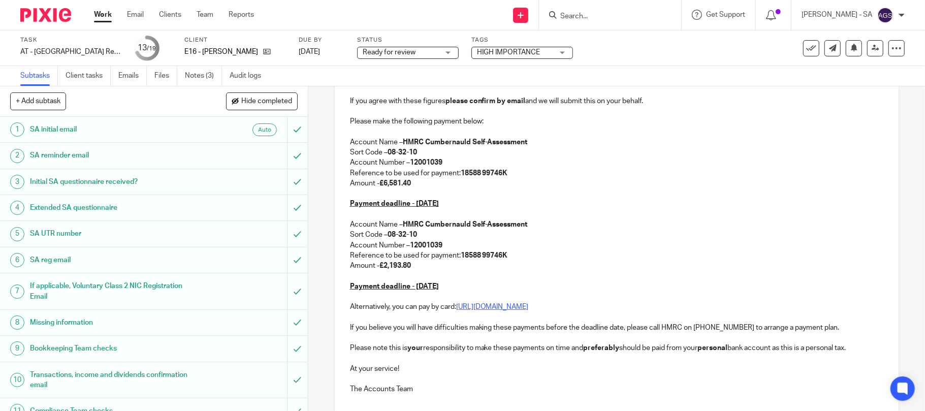
scroll to position [0, 0]
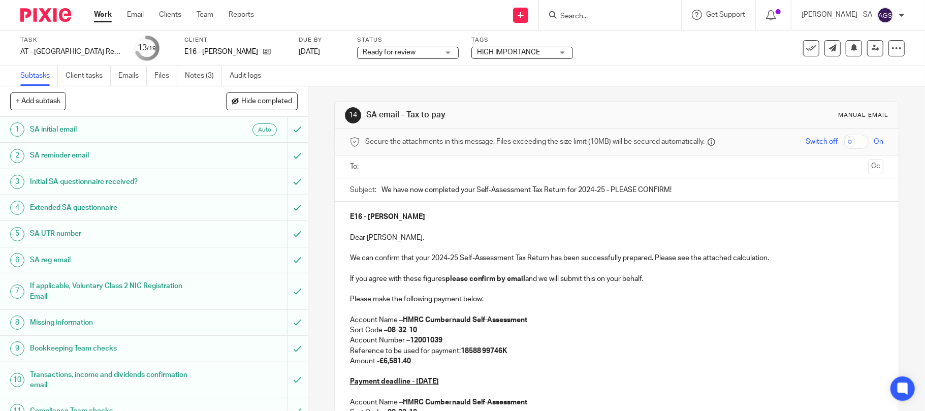
click at [390, 169] on input "text" at bounding box center [617, 167] width 496 height 12
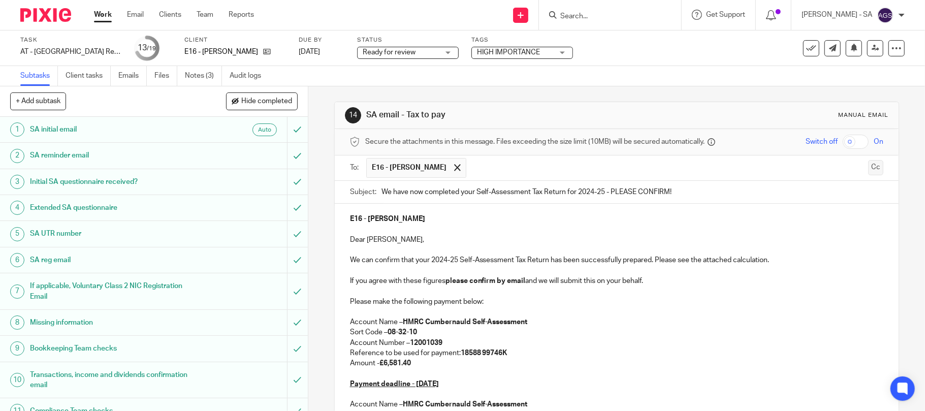
click at [868, 167] on button "Cc" at bounding box center [875, 167] width 15 height 15
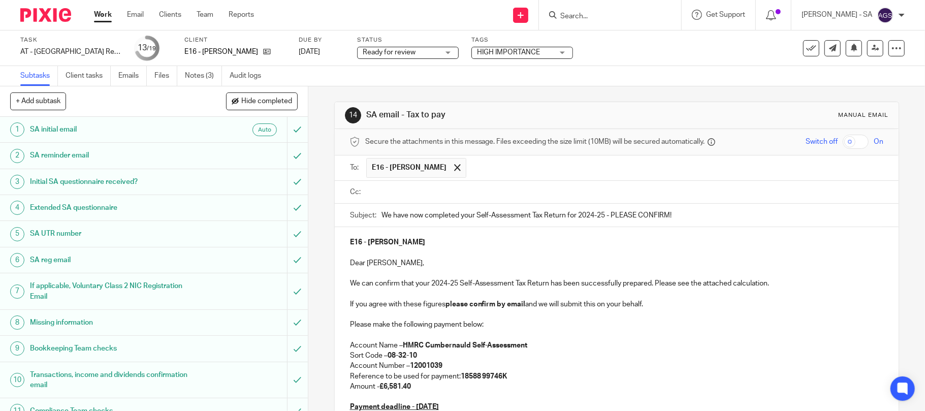
click at [376, 189] on input "text" at bounding box center [624, 192] width 511 height 12
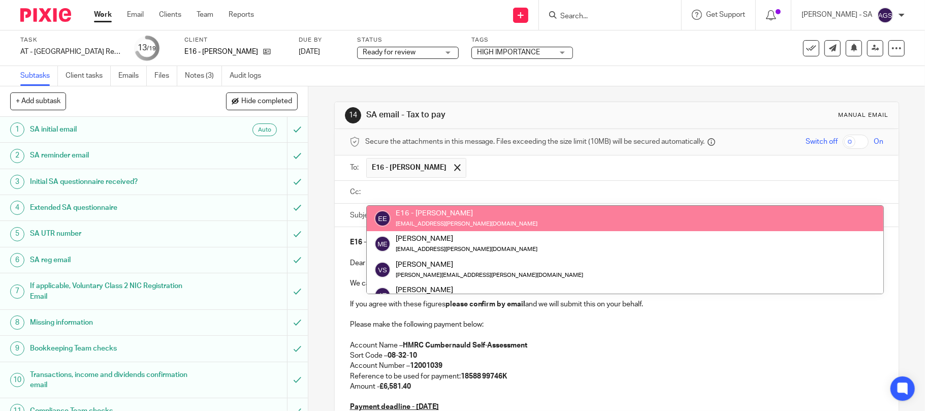
click at [407, 187] on input "text" at bounding box center [624, 192] width 511 height 12
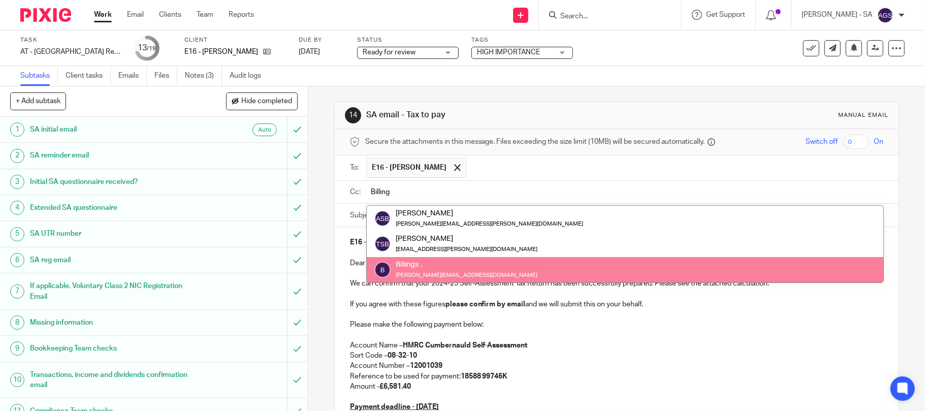
type input "Billing"
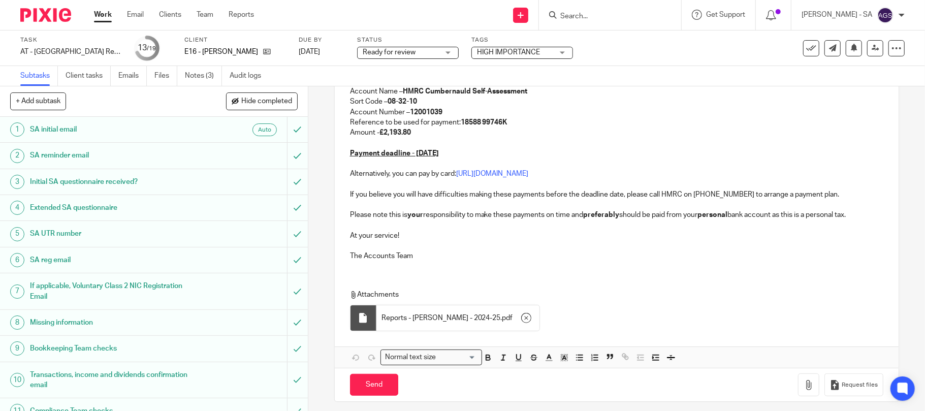
scroll to position [346, 0]
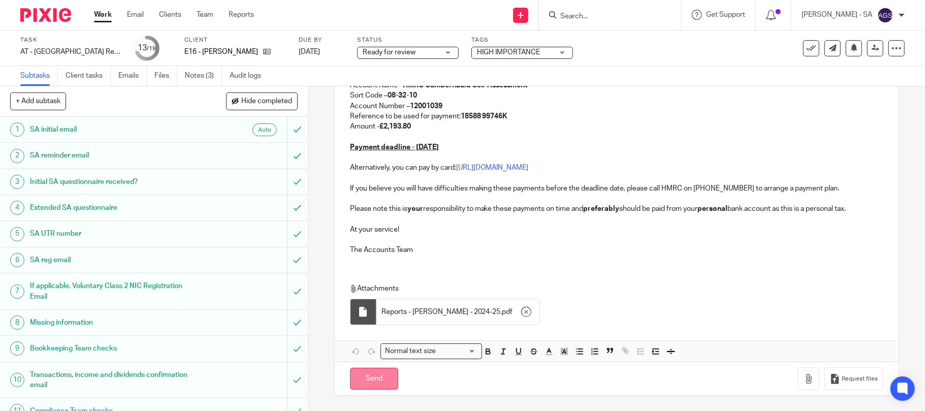
click at [377, 381] on input "Send" at bounding box center [374, 379] width 48 height 22
type input "Sent"
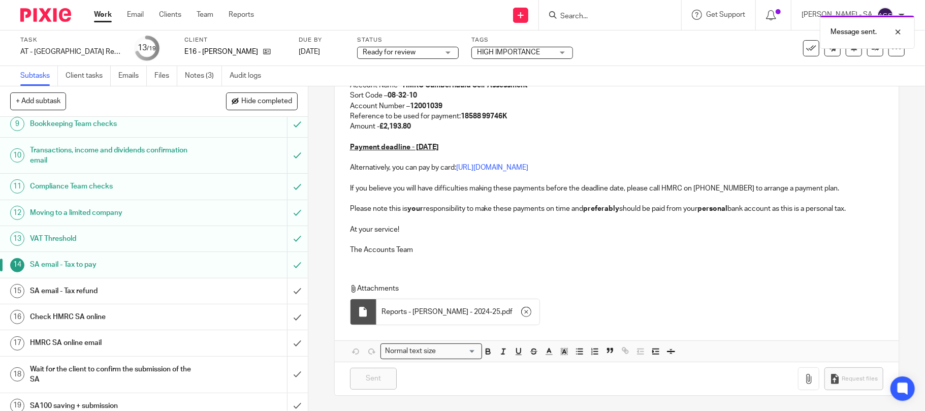
scroll to position [236, 0]
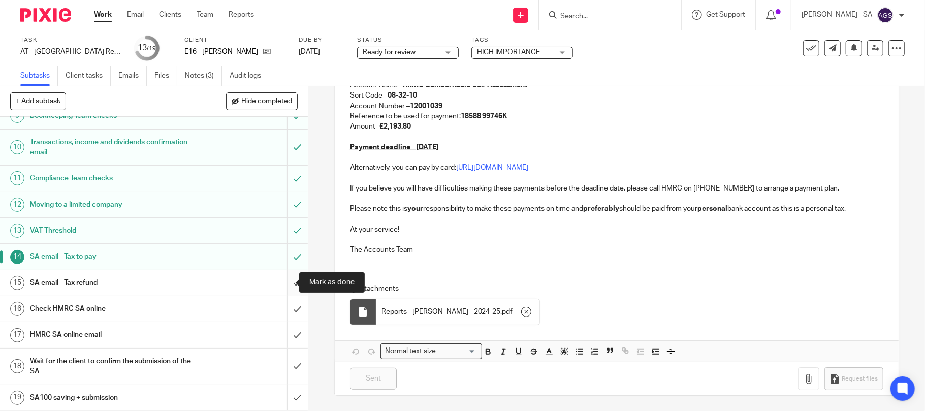
click at [277, 284] on input "submit" at bounding box center [154, 282] width 308 height 25
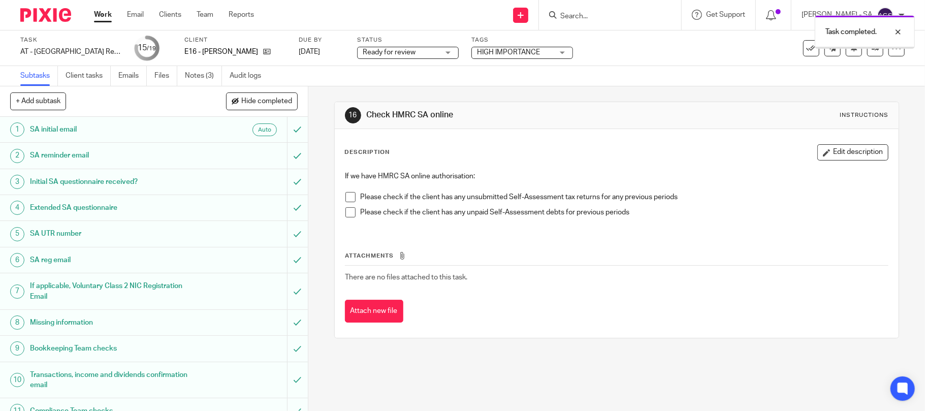
scroll to position [236, 0]
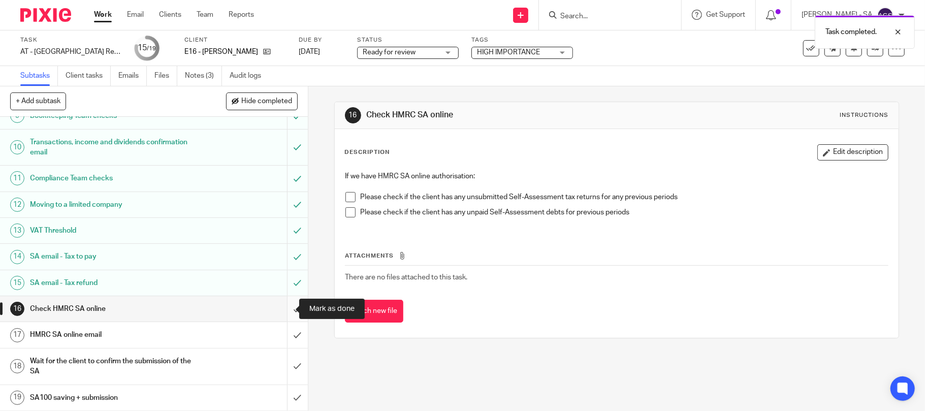
click at [287, 309] on input "submit" at bounding box center [154, 308] width 308 height 25
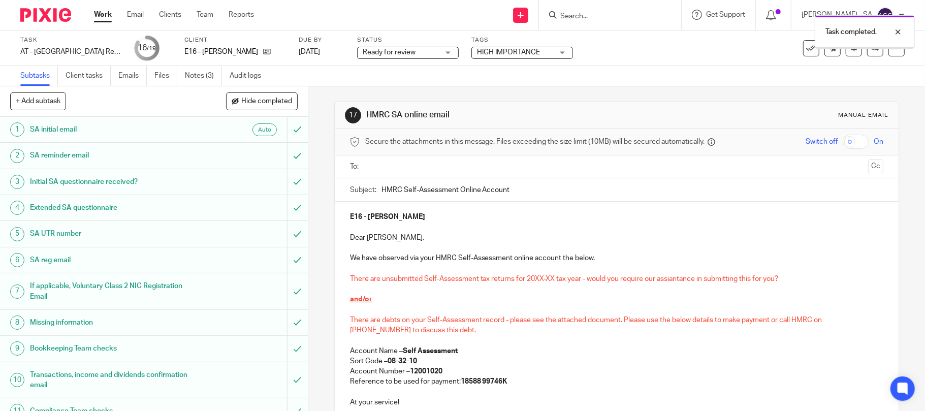
scroll to position [236, 0]
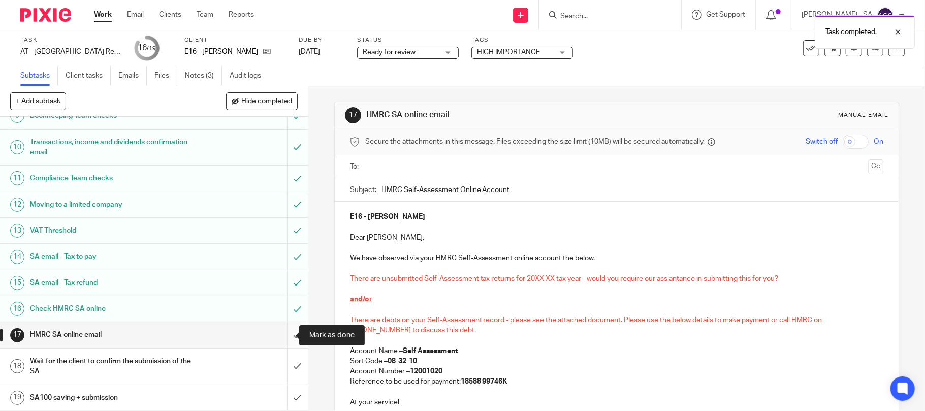
click at [281, 334] on input "submit" at bounding box center [154, 334] width 308 height 25
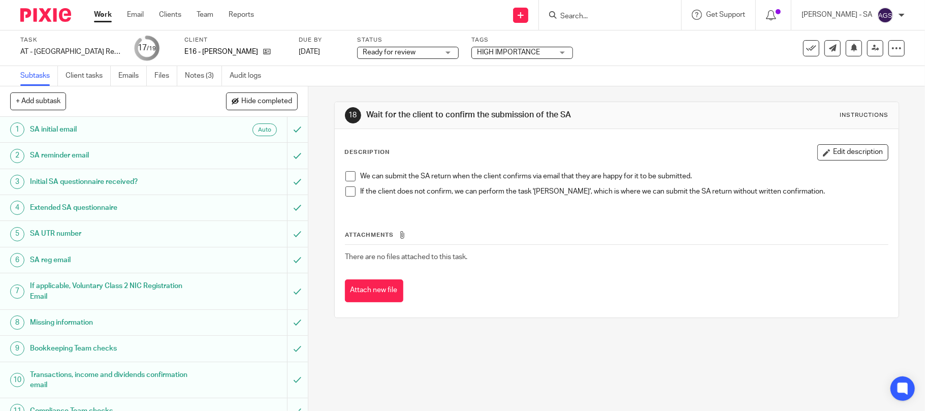
click at [401, 52] on span "Ready for review" at bounding box center [389, 52] width 53 height 7
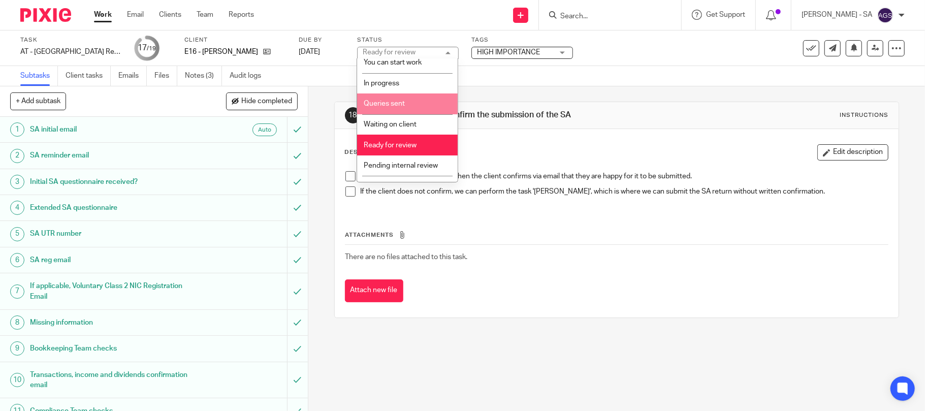
scroll to position [42, 0]
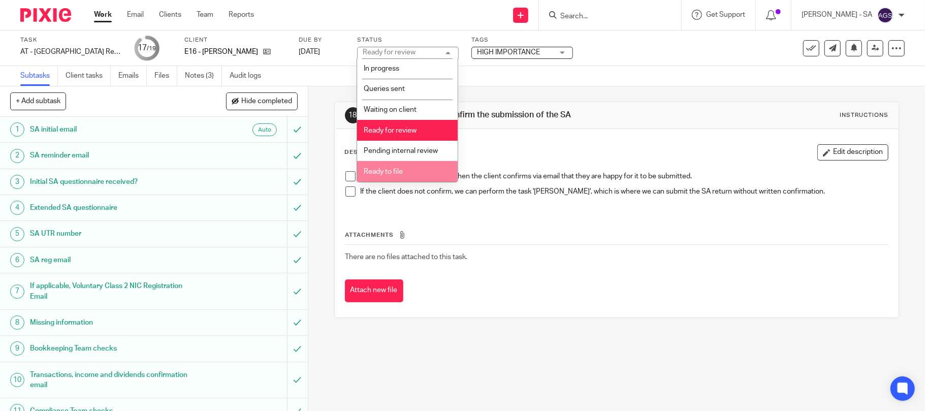
click at [401, 171] on span "Ready to file" at bounding box center [383, 171] width 39 height 7
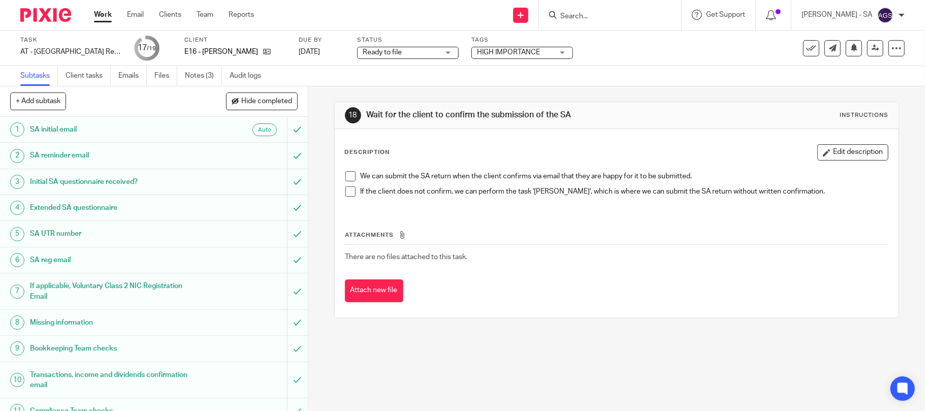
click at [536, 48] on span "HIGH IMPORTANCE" at bounding box center [515, 52] width 76 height 11
click at [478, 68] on input "checkbox" at bounding box center [482, 68] width 19 height 19
checkbox input "false"
click at [504, 338] on div "18 Wait for the client to confirm the submission of the SA Instructions Descrip…" at bounding box center [616, 248] width 617 height 325
click at [872, 51] on icon at bounding box center [876, 48] width 8 height 8
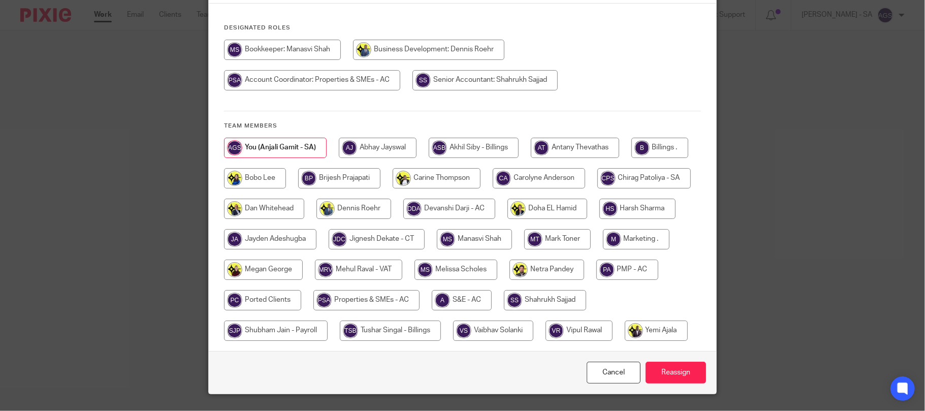
scroll to position [135, 0]
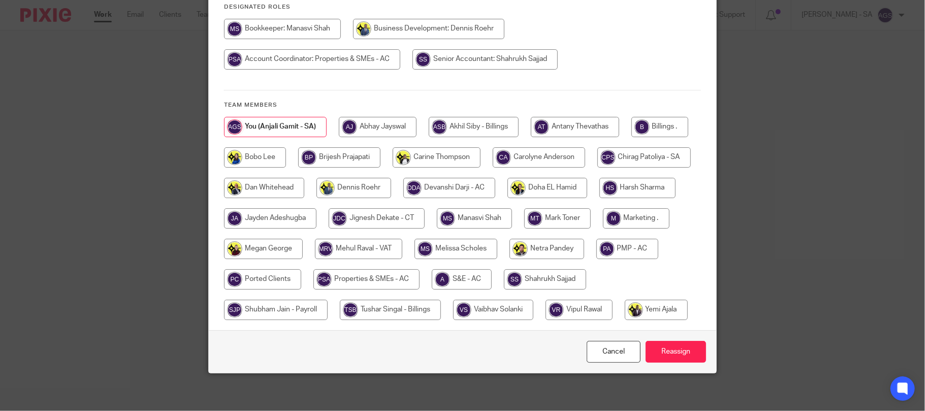
click at [631, 137] on input "radio" at bounding box center [659, 127] width 57 height 20
radio input "true"
click at [677, 363] on input "Reassign" at bounding box center [676, 352] width 60 height 22
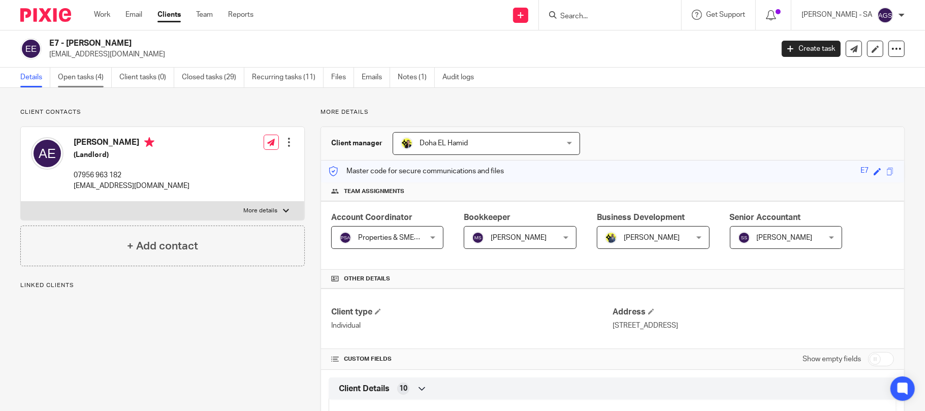
click at [78, 76] on link "Open tasks (4)" at bounding box center [85, 78] width 54 height 20
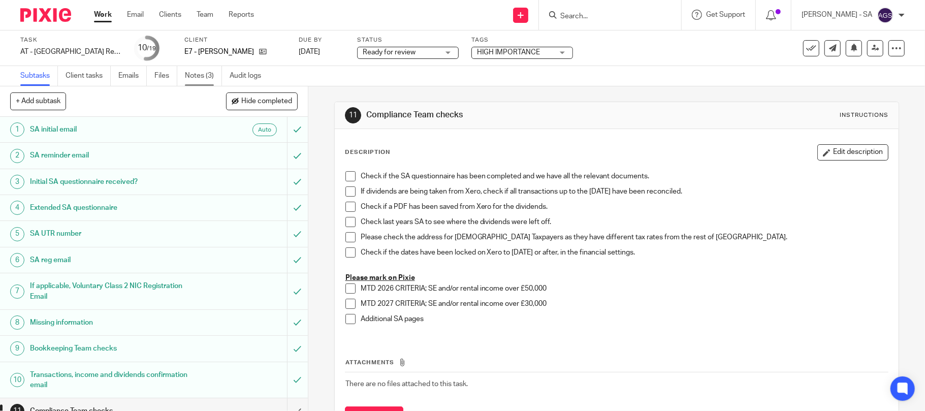
click at [187, 79] on link "Notes (3)" at bounding box center [203, 76] width 37 height 20
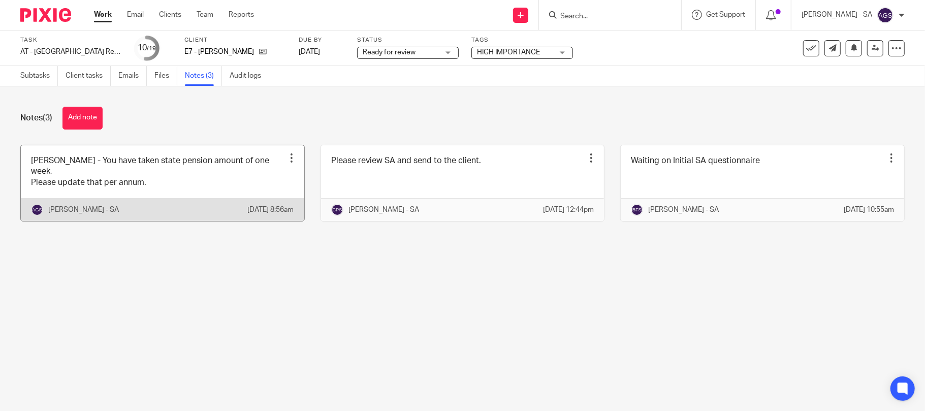
click at [168, 185] on link at bounding box center [162, 183] width 283 height 76
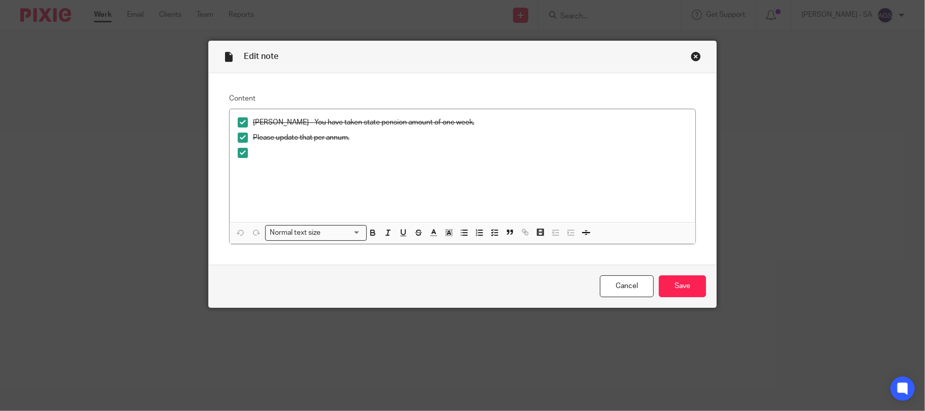
click at [695, 55] on div "Close this dialog window" at bounding box center [696, 56] width 10 height 10
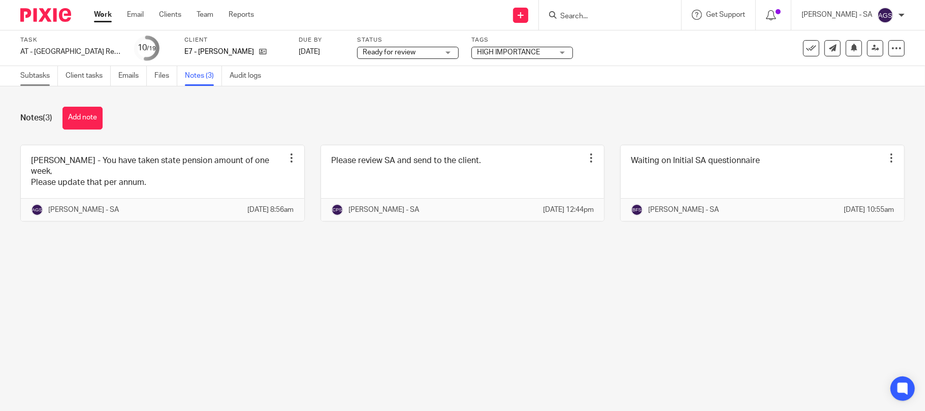
click at [46, 74] on link "Subtasks" at bounding box center [39, 76] width 38 height 20
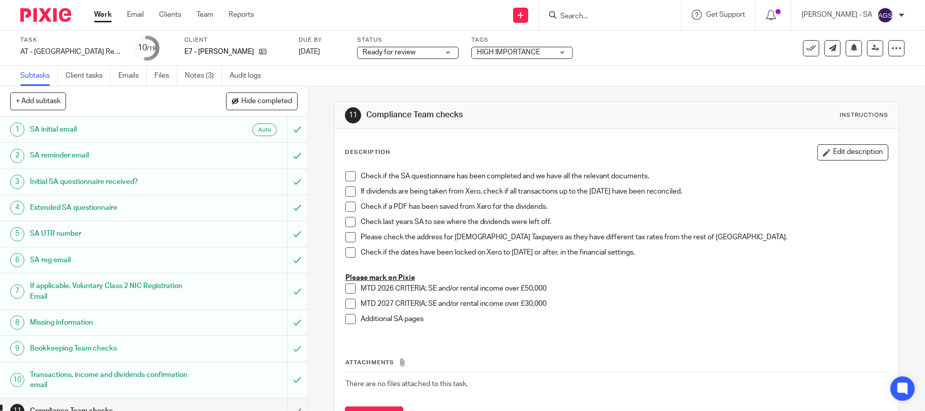
click at [46, 181] on h1 "Initial SA questionnaire received?" at bounding box center [112, 181] width 165 height 15
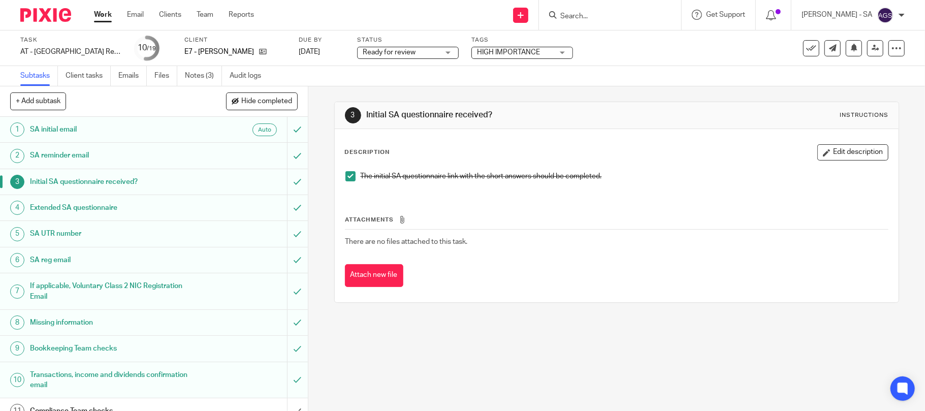
click at [39, 350] on h1 "Bookkeeping Team checks" at bounding box center [112, 348] width 165 height 15
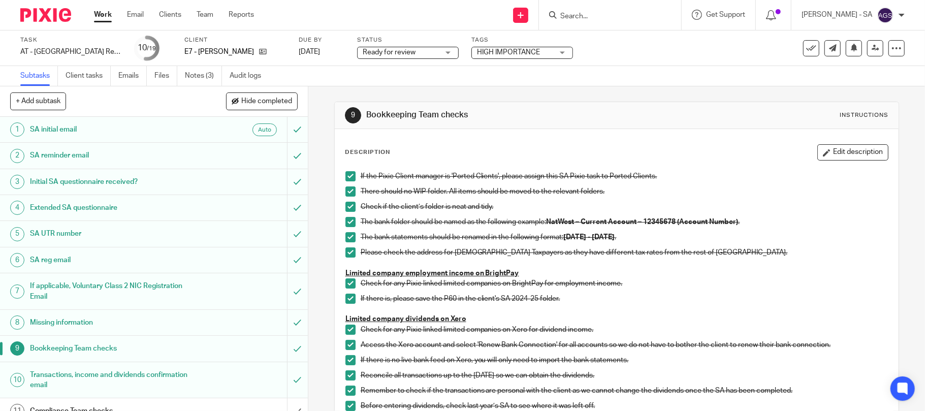
scroll to position [203, 0]
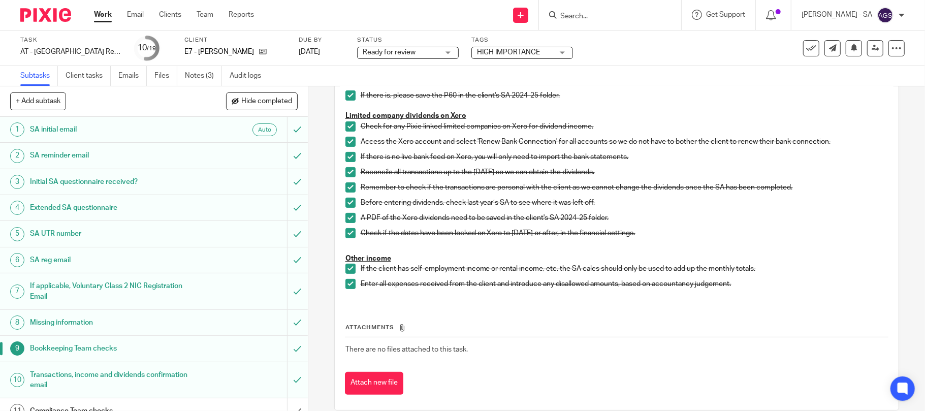
click at [54, 233] on h1 "SA UTR number" at bounding box center [112, 233] width 165 height 15
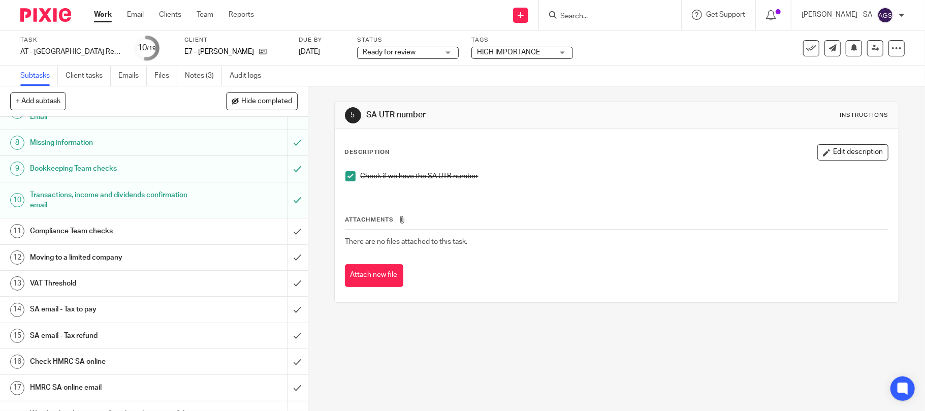
scroll to position [203, 0]
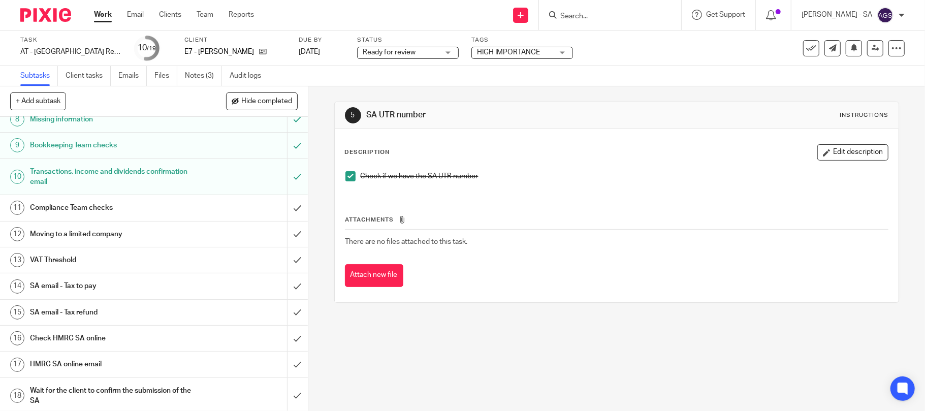
click at [73, 209] on h1 "Compliance Team checks" at bounding box center [112, 207] width 165 height 15
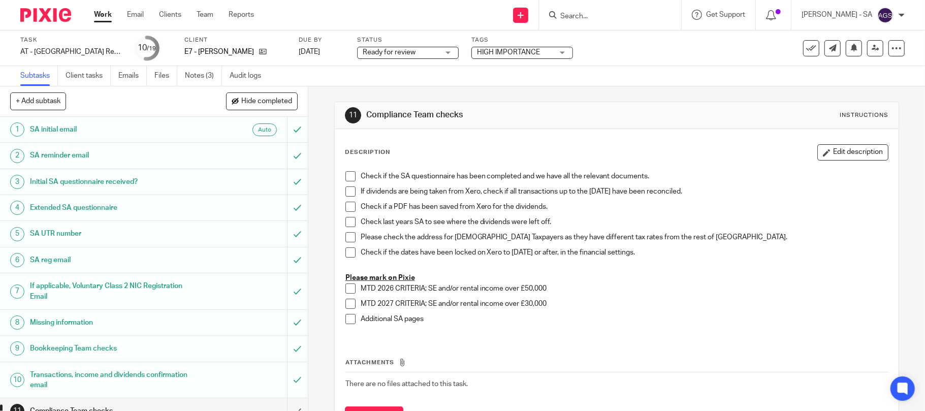
click at [345, 179] on span at bounding box center [350, 176] width 10 height 10
click at [348, 195] on span at bounding box center [350, 191] width 10 height 10
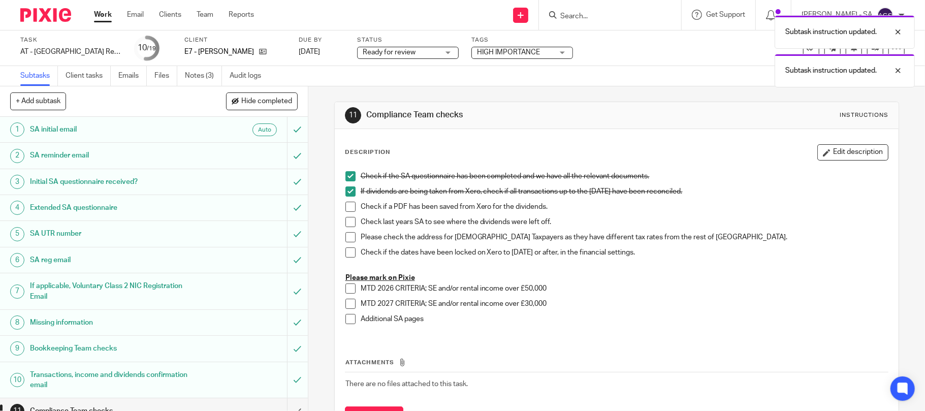
click at [348, 204] on span at bounding box center [350, 207] width 10 height 10
click at [345, 222] on span at bounding box center [350, 222] width 10 height 10
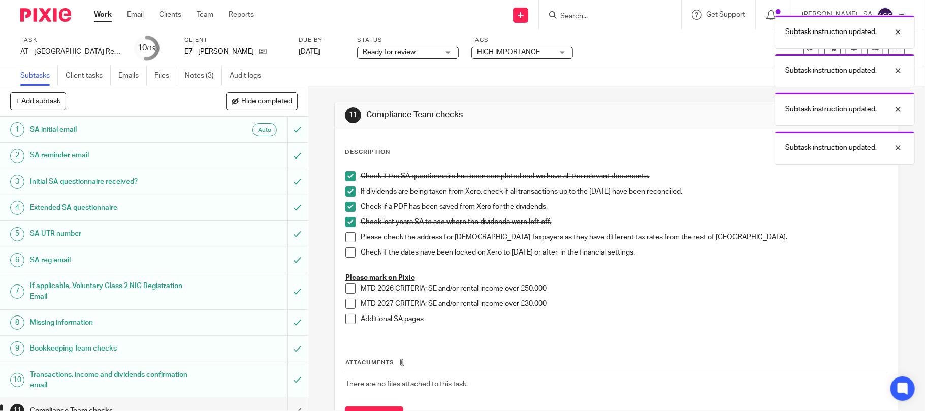
click at [346, 236] on span at bounding box center [350, 237] width 10 height 10
click at [348, 254] on span at bounding box center [350, 252] width 10 height 10
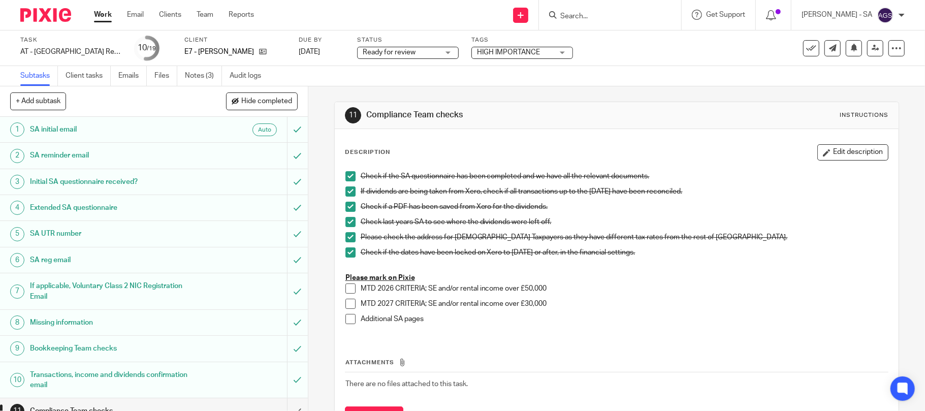
click at [345, 307] on span at bounding box center [350, 304] width 10 height 10
click at [346, 321] on span at bounding box center [350, 319] width 10 height 10
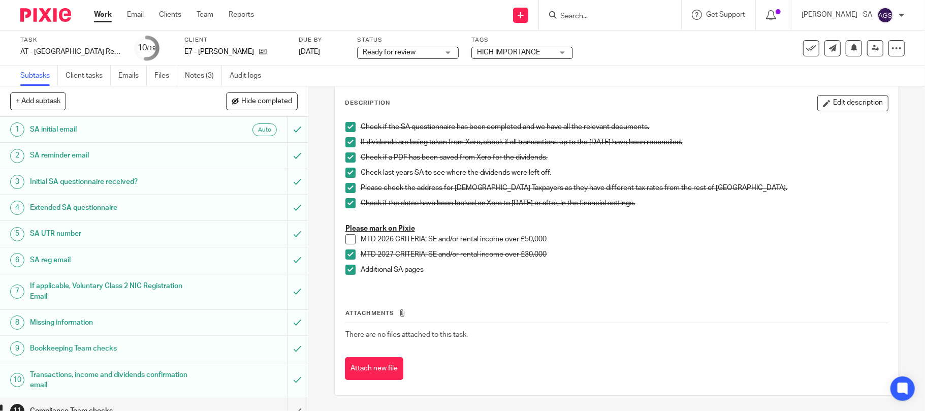
scroll to position [68, 0]
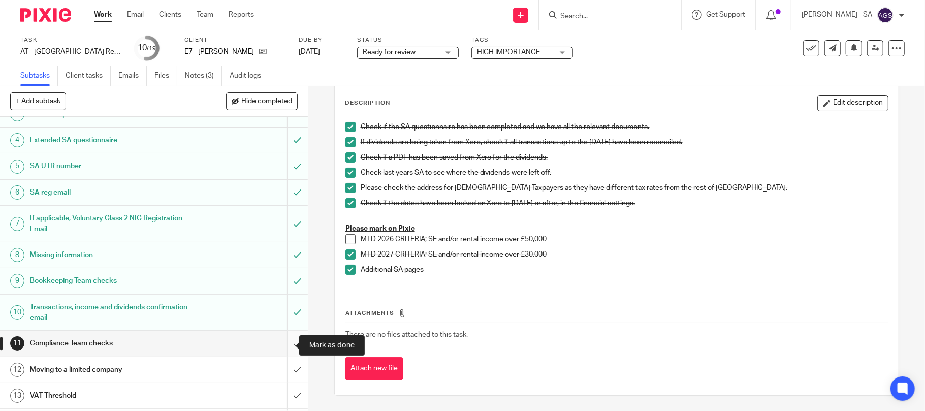
click at [282, 342] on input "submit" at bounding box center [154, 343] width 308 height 25
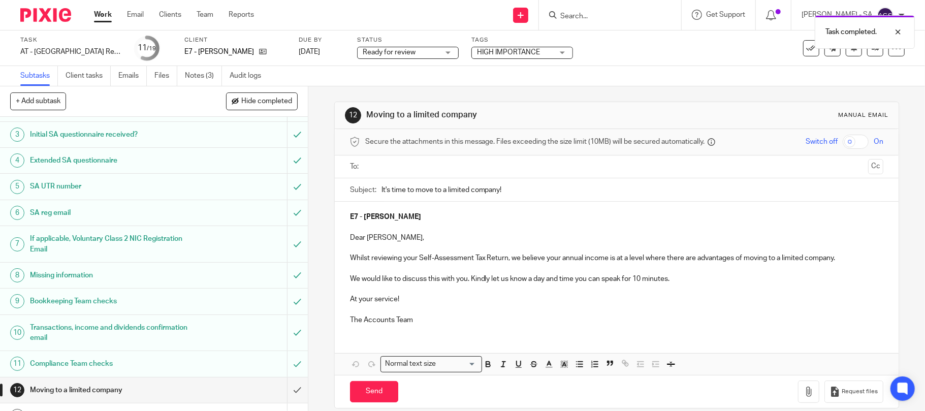
scroll to position [135, 0]
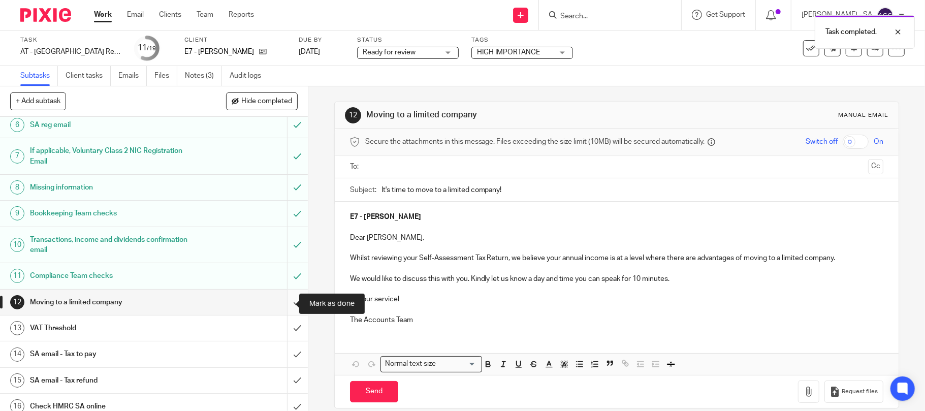
click at [285, 301] on input "submit" at bounding box center [154, 302] width 308 height 25
click at [287, 330] on input "submit" at bounding box center [154, 327] width 308 height 25
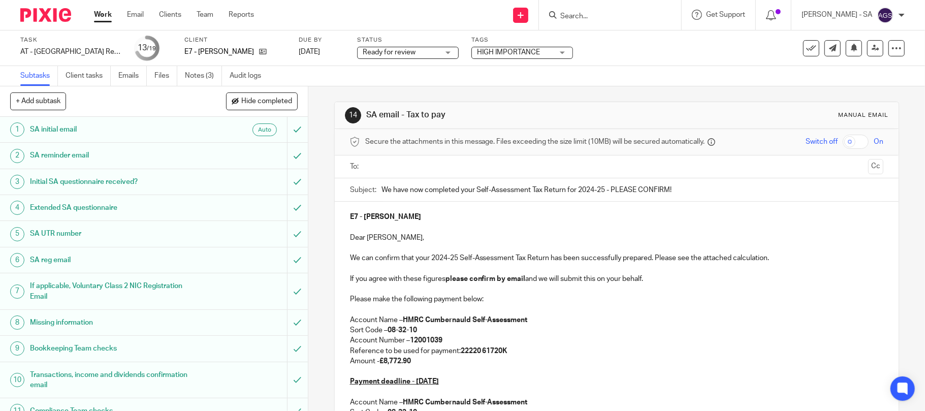
drag, startPoint x: 612, startPoint y: 190, endPoint x: 573, endPoint y: 191, distance: 38.1
click at [573, 191] on input "We have now completed your Self-Assessment Tax Return for 2024-25 - PLEASE CONF…" at bounding box center [632, 189] width 502 height 23
drag, startPoint x: 466, startPoint y: 256, endPoint x: 402, endPoint y: 263, distance: 64.4
click at [423, 259] on p "We can confirm that your 2024-25 Self-Assessment Tax Return has been successful…" at bounding box center [617, 258] width 534 height 10
click at [590, 306] on p at bounding box center [617, 310] width 534 height 10
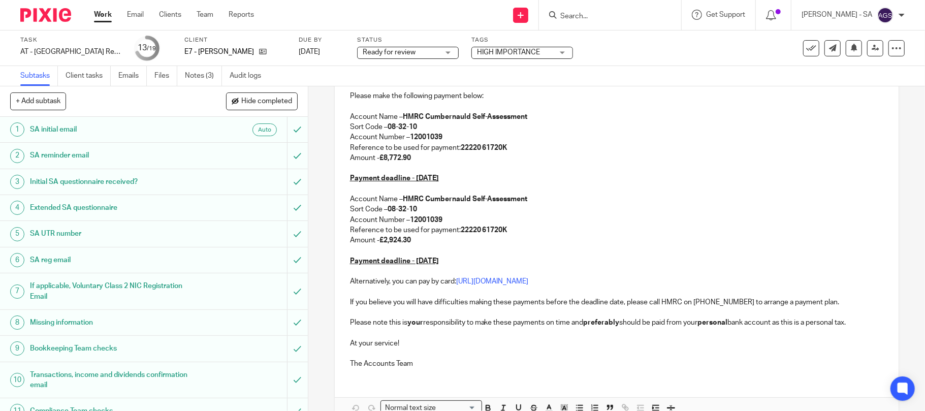
scroll to position [261, 0]
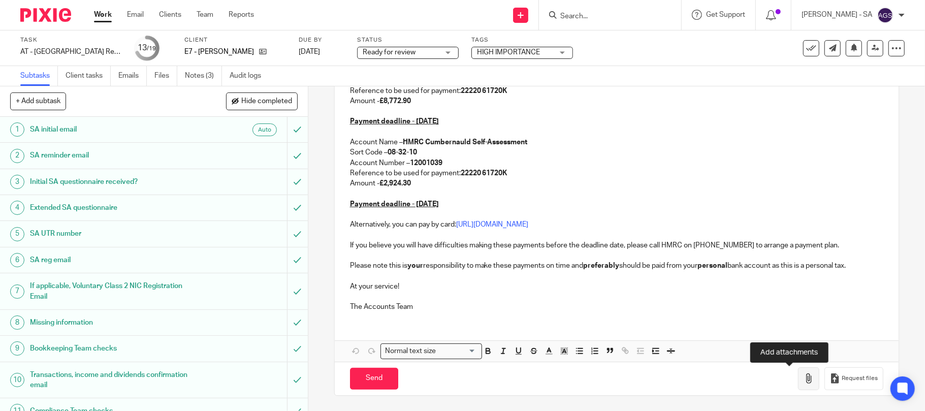
click at [804, 380] on icon "button" at bounding box center [809, 378] width 10 height 10
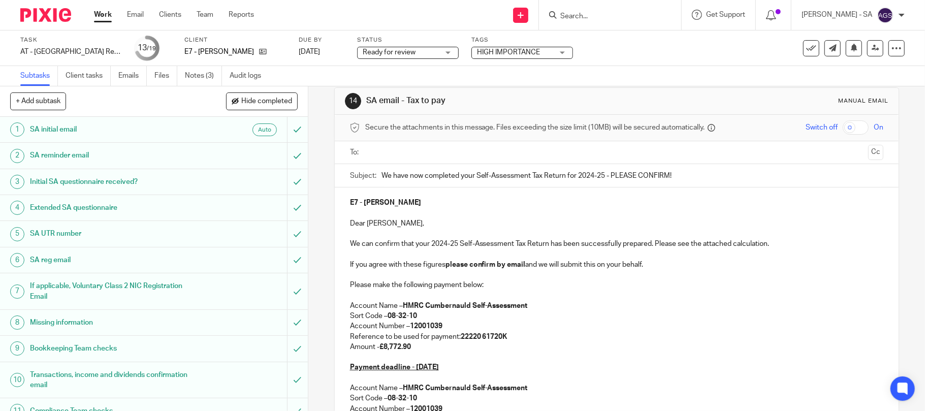
scroll to position [0, 0]
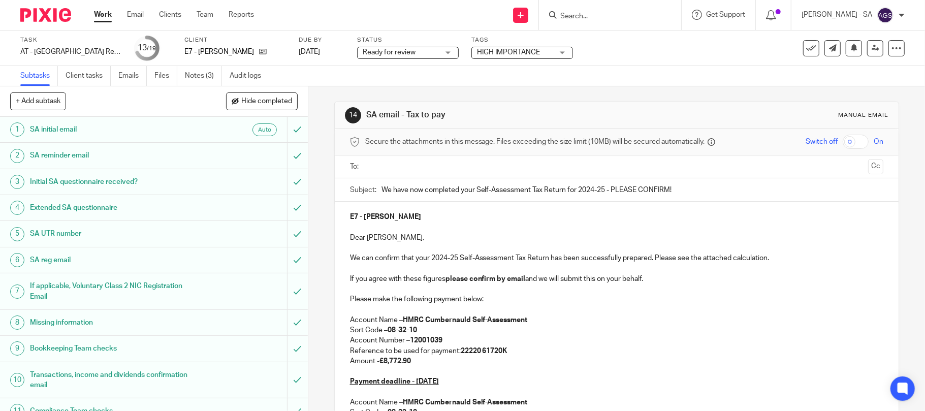
click at [376, 169] on input "text" at bounding box center [617, 167] width 496 height 12
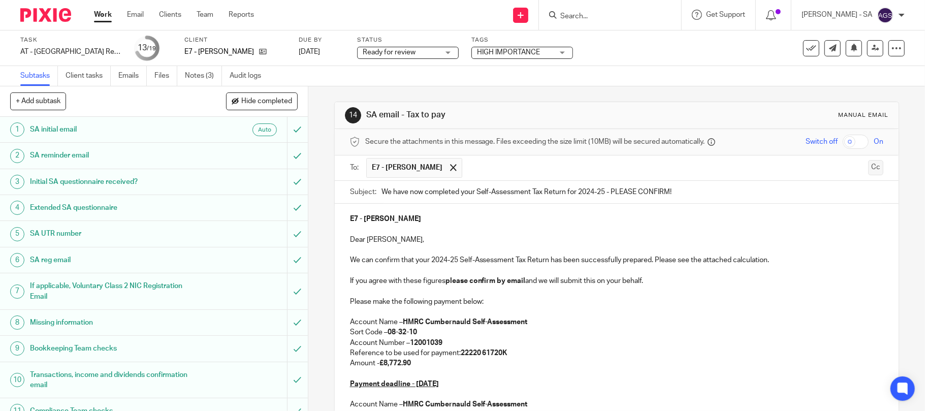
click at [868, 167] on button "Cc" at bounding box center [875, 167] width 15 height 15
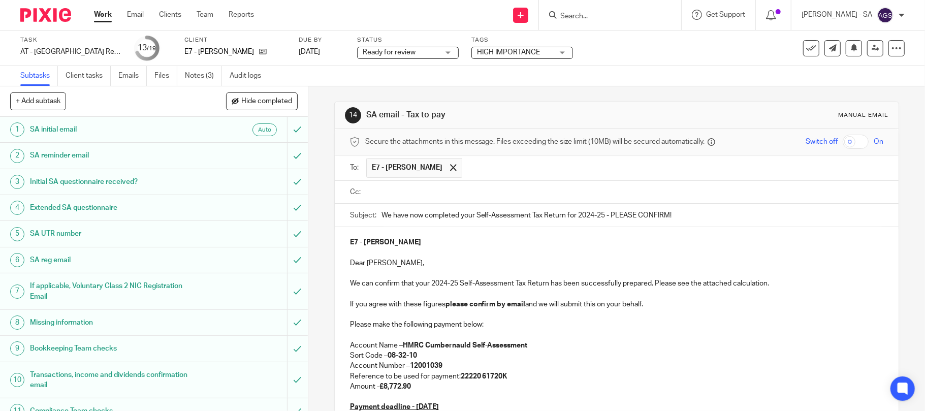
click at [391, 191] on input "text" at bounding box center [624, 192] width 511 height 12
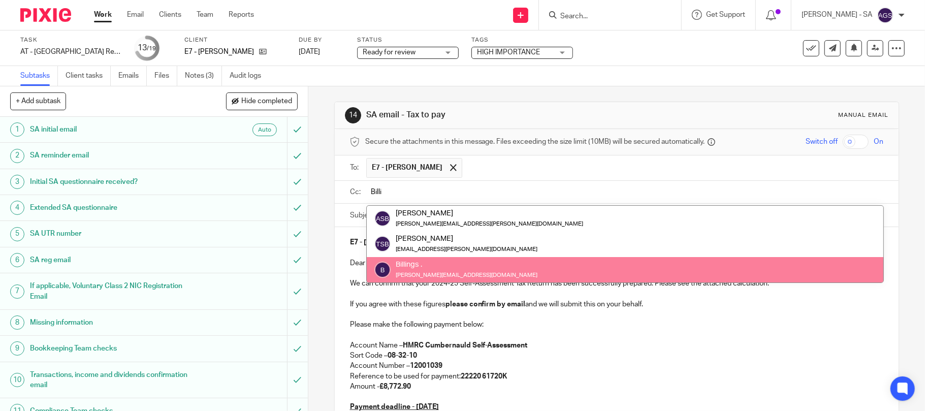
type input "Billi"
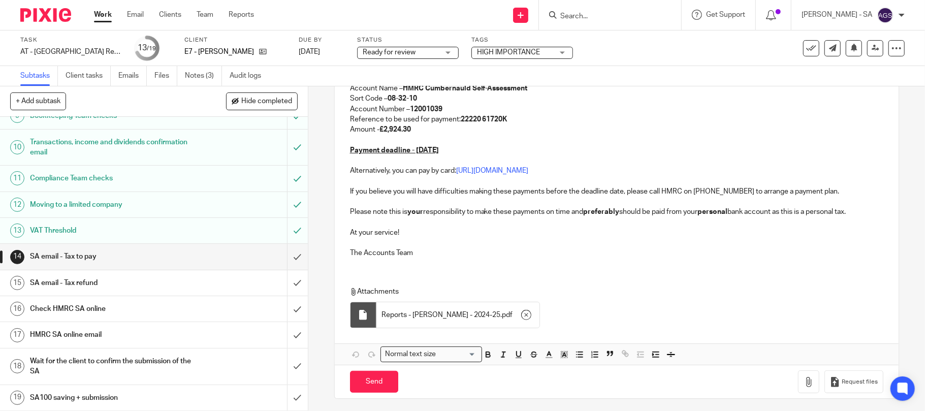
scroll to position [346, 0]
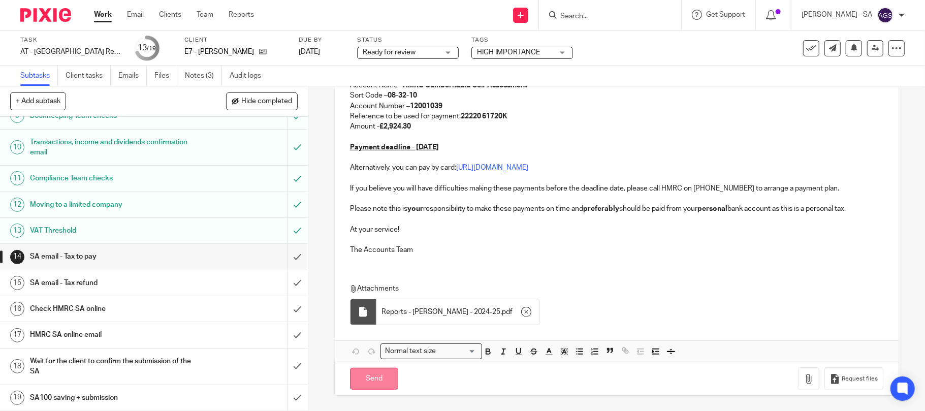
click at [369, 379] on input "Send" at bounding box center [374, 379] width 48 height 22
type input "Sent"
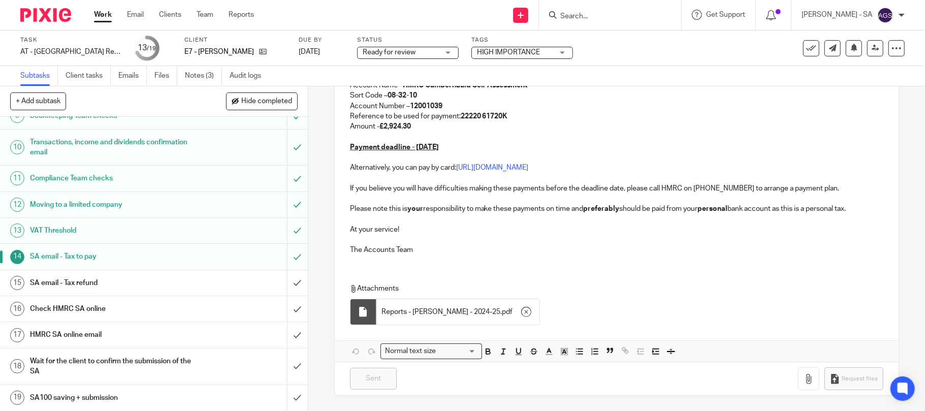
click at [87, 180] on h1 "Compliance Team checks" at bounding box center [112, 178] width 165 height 15
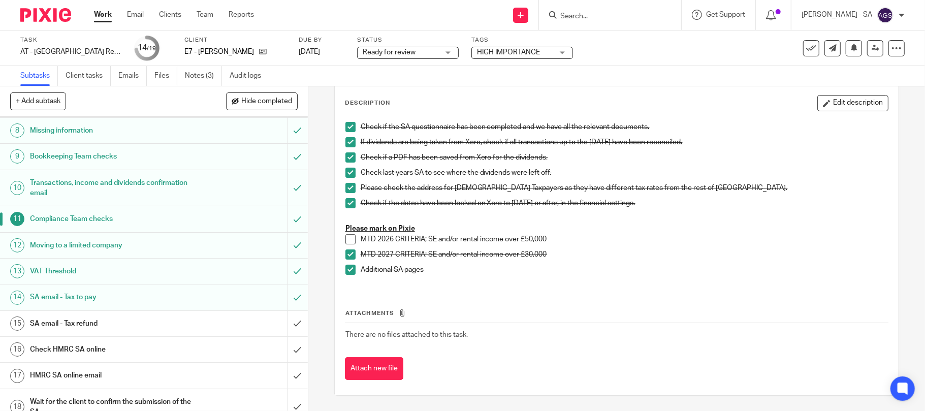
scroll to position [203, 0]
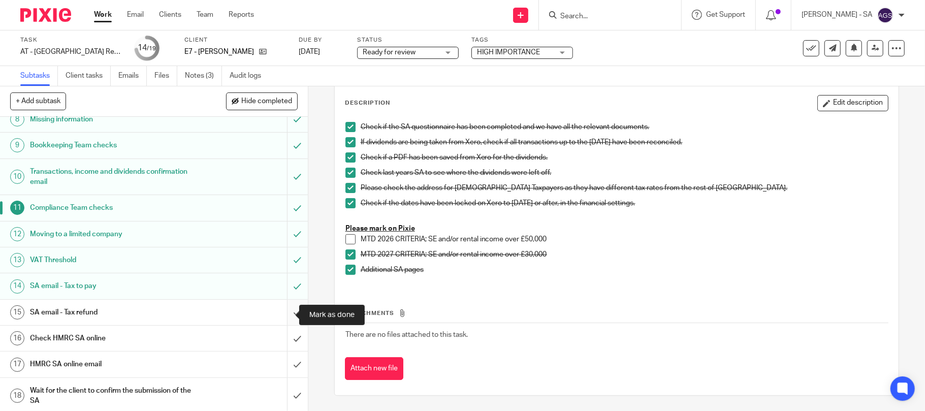
click at [281, 317] on input "submit" at bounding box center [154, 312] width 308 height 25
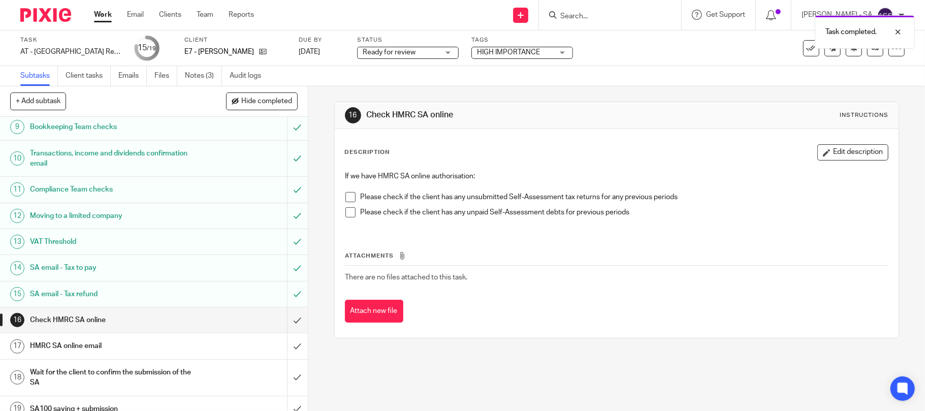
scroll to position [236, 0]
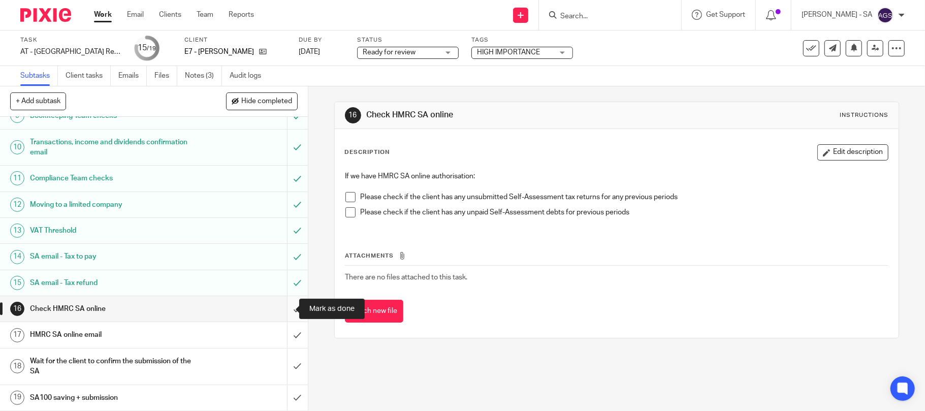
click at [282, 311] on input "submit" at bounding box center [154, 308] width 308 height 25
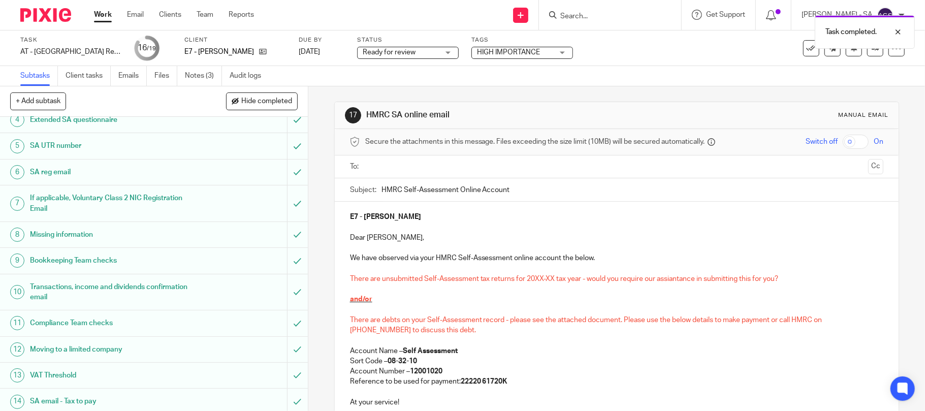
scroll to position [236, 0]
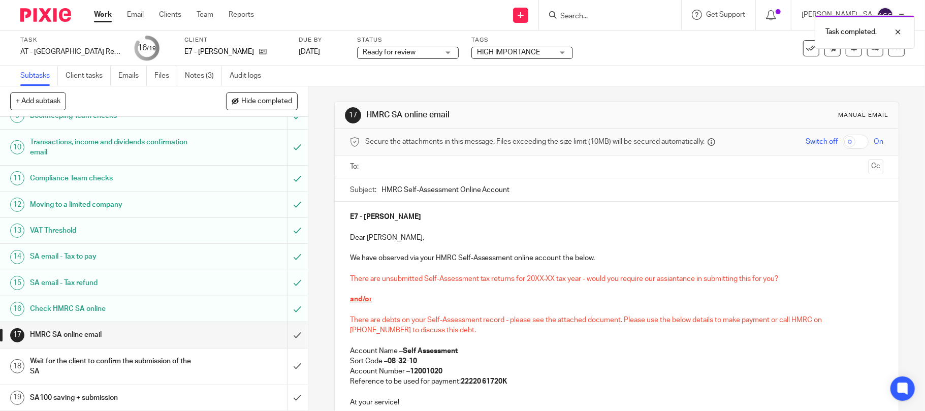
click at [68, 311] on h1 "Check HMRC SA online" at bounding box center [112, 308] width 165 height 15
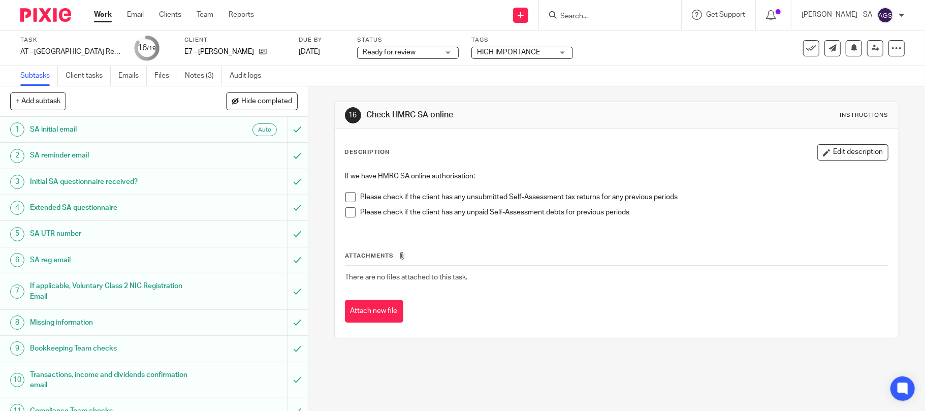
click at [349, 195] on span at bounding box center [350, 197] width 10 height 10
click at [346, 213] on span at bounding box center [350, 212] width 10 height 10
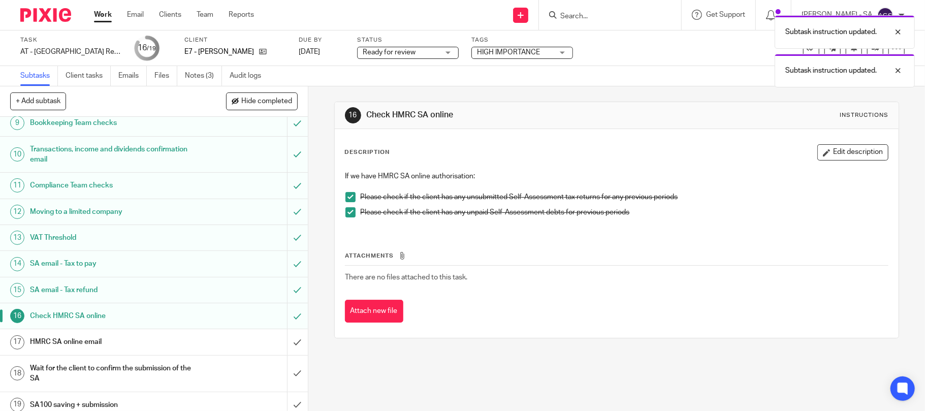
scroll to position [236, 0]
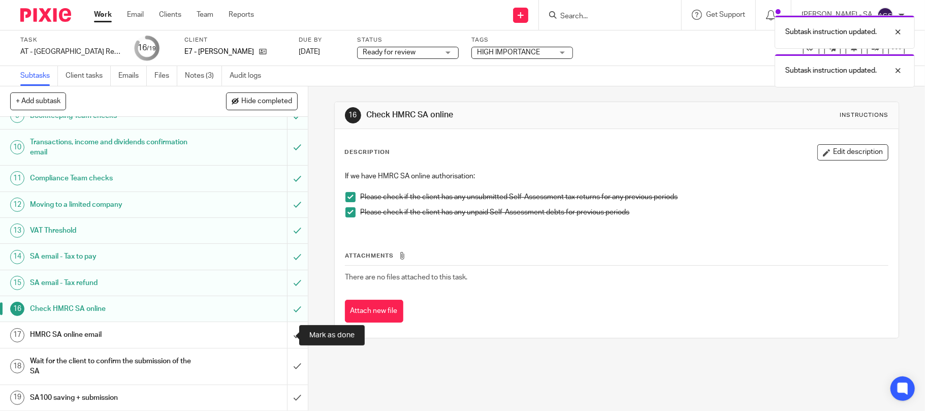
drag, startPoint x: 281, startPoint y: 337, endPoint x: 256, endPoint y: 338, distance: 24.4
click at [281, 337] on input "submit" at bounding box center [154, 334] width 308 height 25
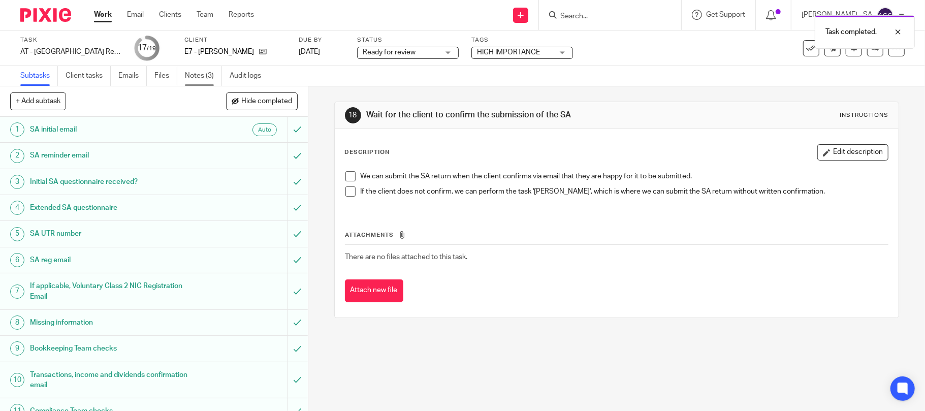
click at [209, 75] on link "Notes (3)" at bounding box center [203, 76] width 37 height 20
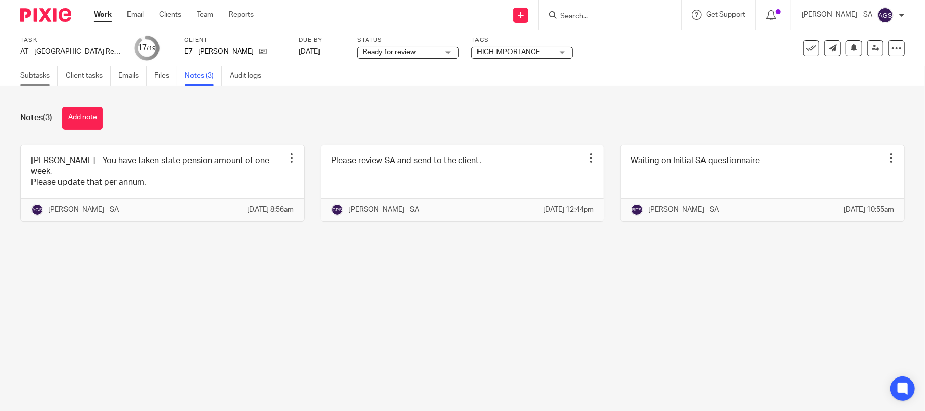
click at [35, 76] on link "Subtasks" at bounding box center [39, 76] width 38 height 20
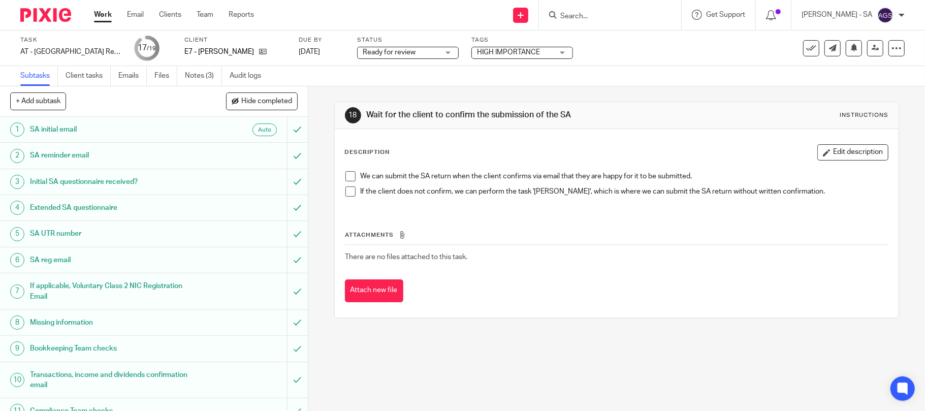
click at [445, 51] on div "Ready for review Ready for review" at bounding box center [408, 53] width 102 height 12
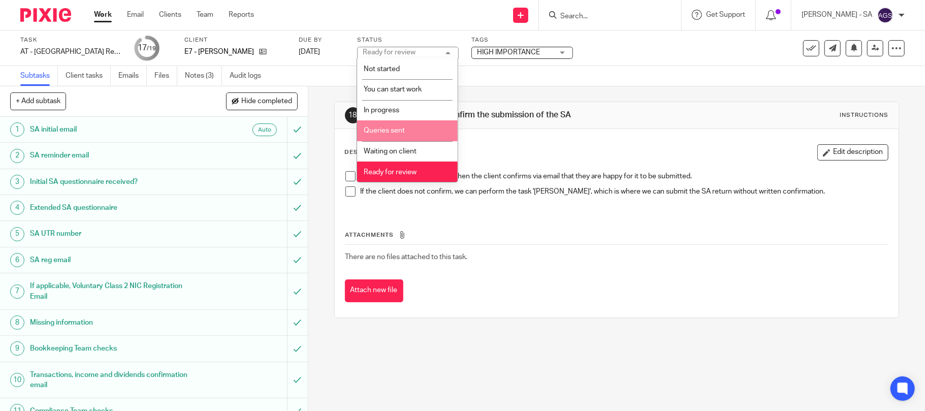
scroll to position [42, 0]
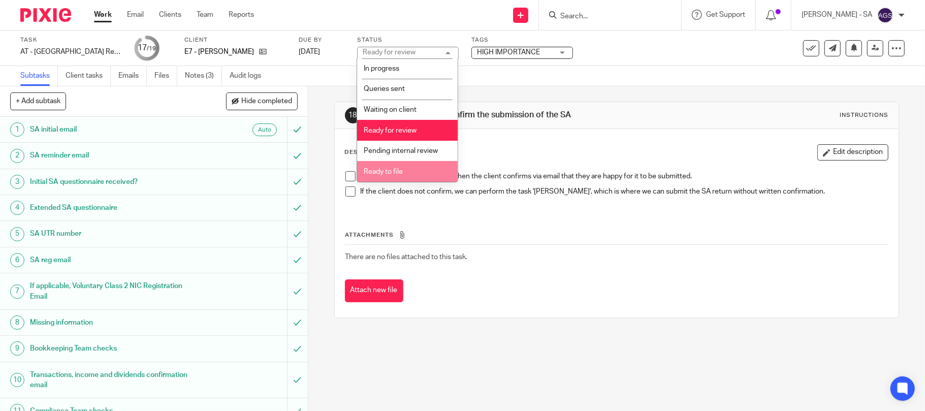
click at [396, 173] on span "Ready to file" at bounding box center [383, 171] width 39 height 7
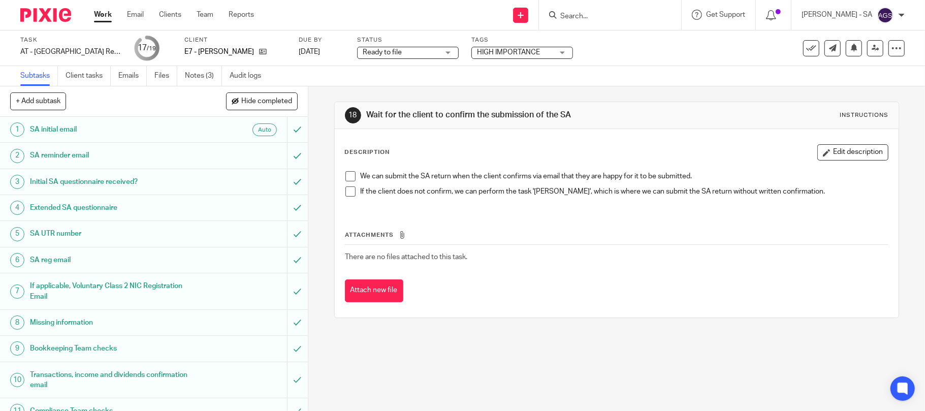
click at [490, 50] on span "HIGH IMPORTANCE" at bounding box center [508, 52] width 63 height 7
click at [482, 66] on input "checkbox" at bounding box center [482, 68] width 19 height 19
checkbox input "false"
click at [872, 49] on icon at bounding box center [876, 48] width 8 height 8
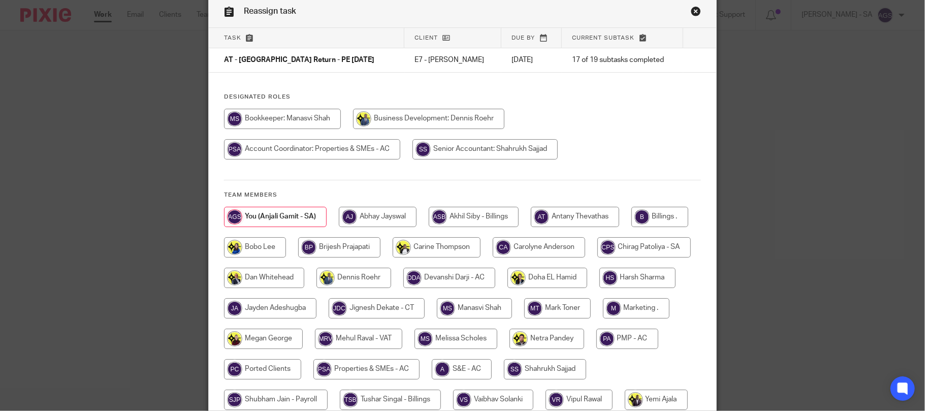
scroll to position [68, 0]
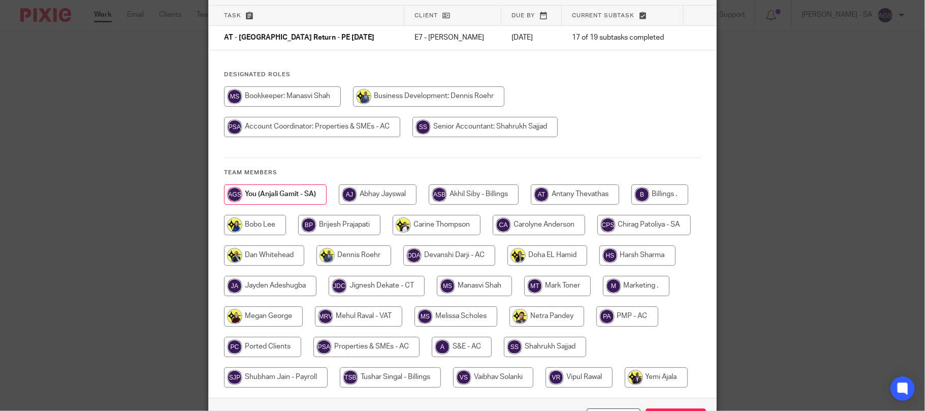
click at [631, 205] on input "radio" at bounding box center [659, 194] width 57 height 20
radio input "true"
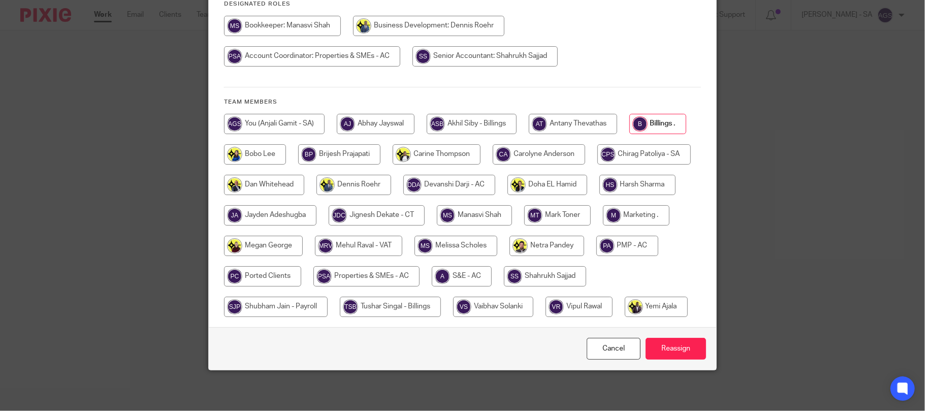
scroll to position [170, 0]
click at [663, 350] on input "Reassign" at bounding box center [676, 349] width 60 height 22
